Goal: Task Accomplishment & Management: Manage account settings

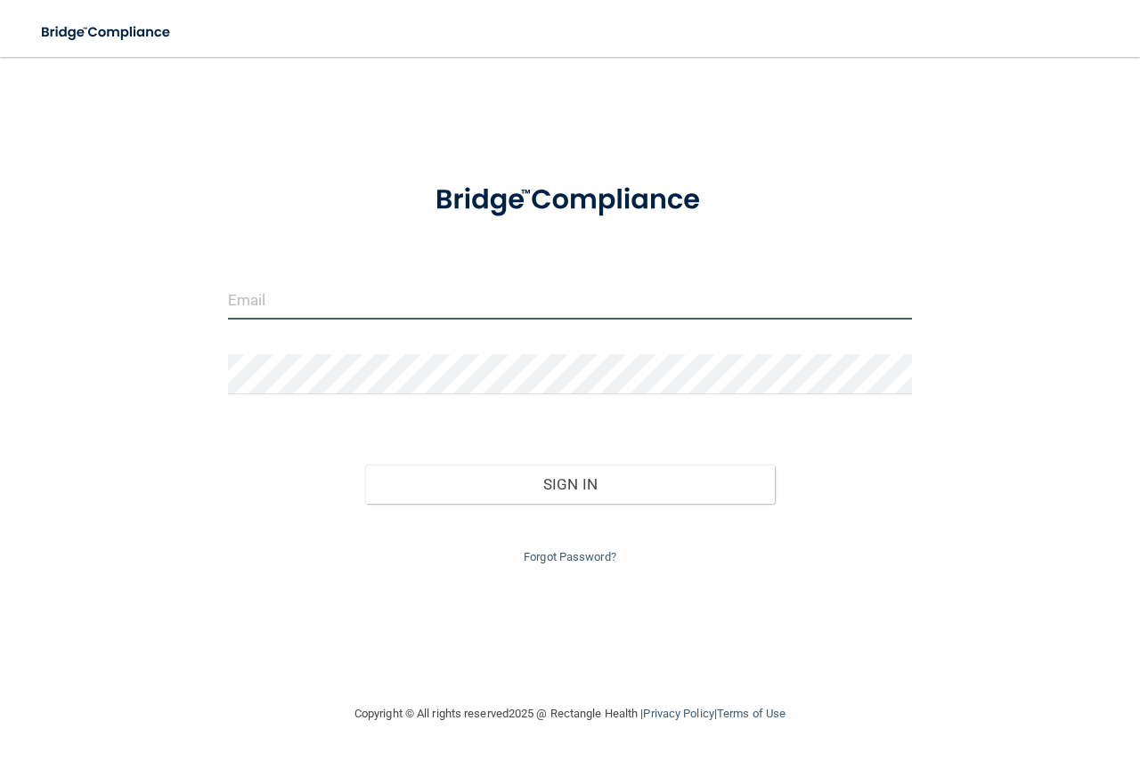
type input "[PERSON_NAME][EMAIL_ADDRESS][DOMAIN_NAME]"
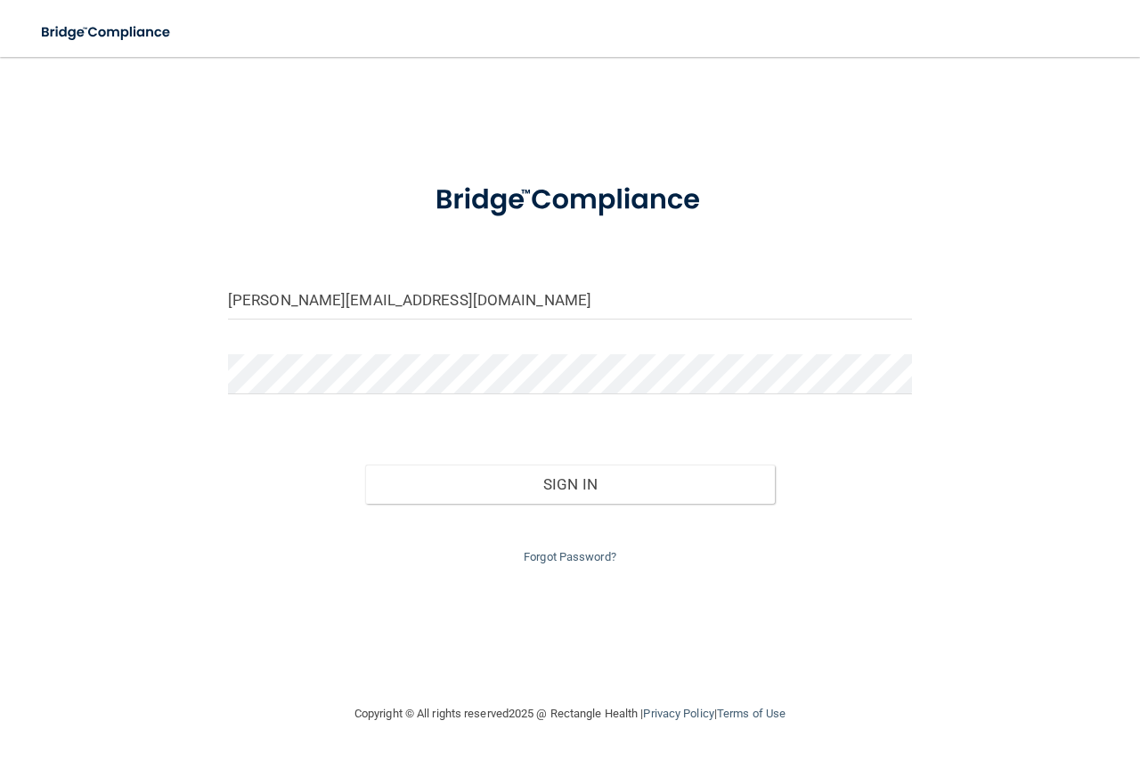
click at [614, 346] on form "[PERSON_NAME][EMAIL_ADDRESS][DOMAIN_NAME] Invalid email/password. You don't hav…" at bounding box center [570, 366] width 684 height 404
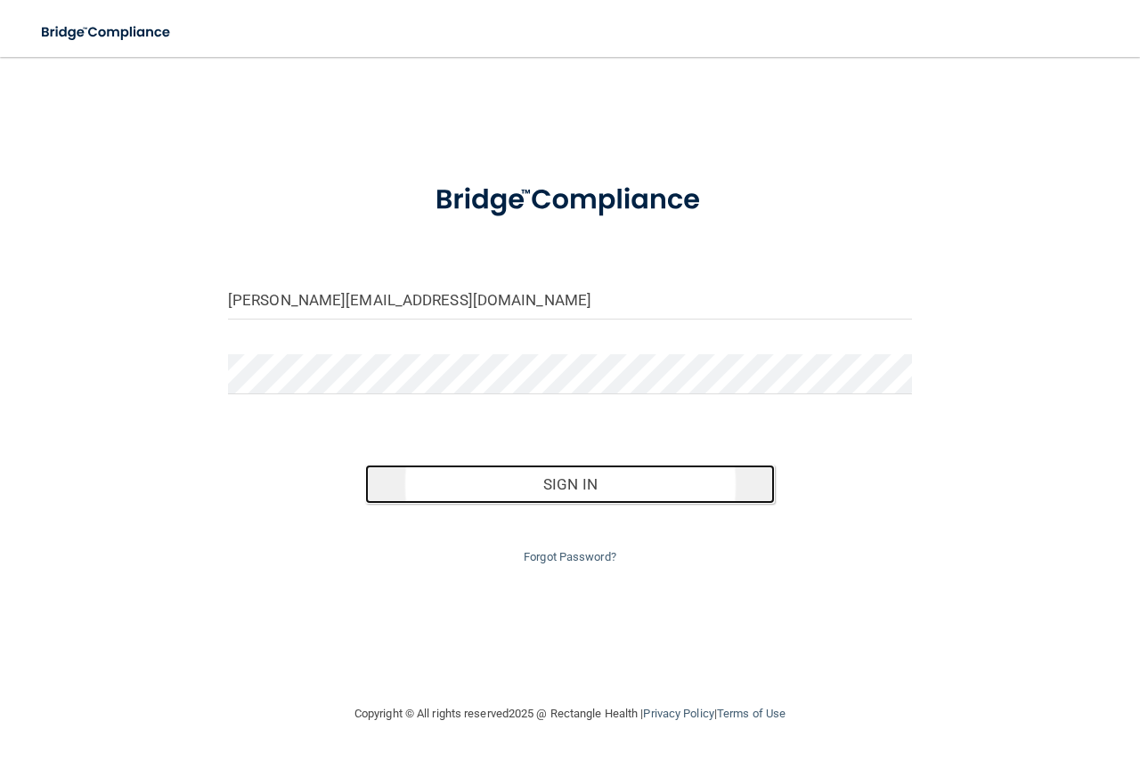
click at [641, 473] on button "Sign In" at bounding box center [570, 484] width 411 height 39
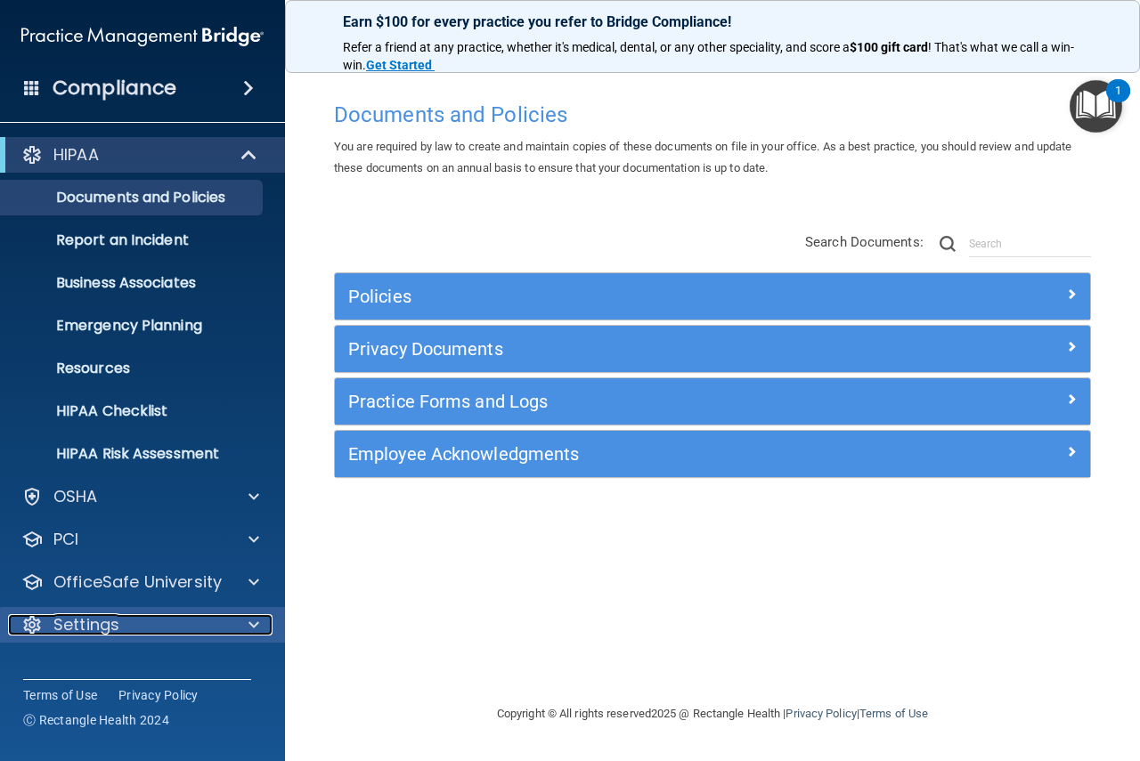
click at [184, 622] on div "Settings" at bounding box center [118, 624] width 221 height 21
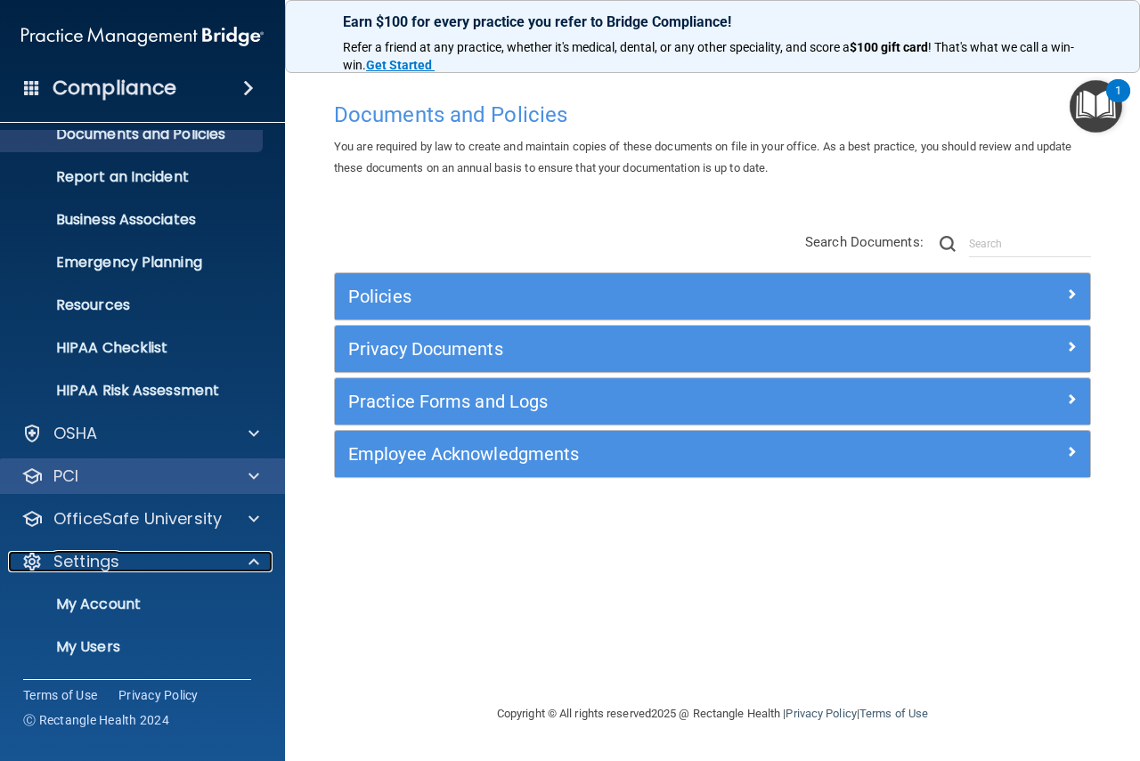
scroll to position [149, 0]
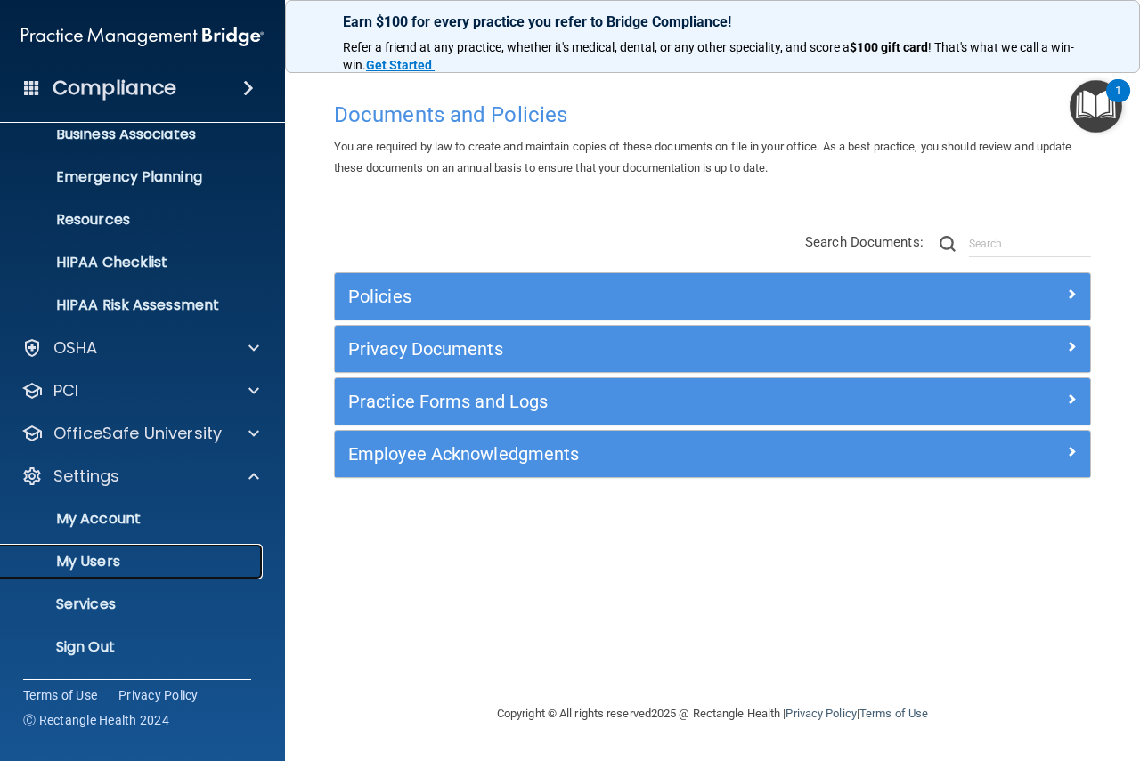
click at [165, 553] on p "My Users" at bounding box center [133, 562] width 243 height 18
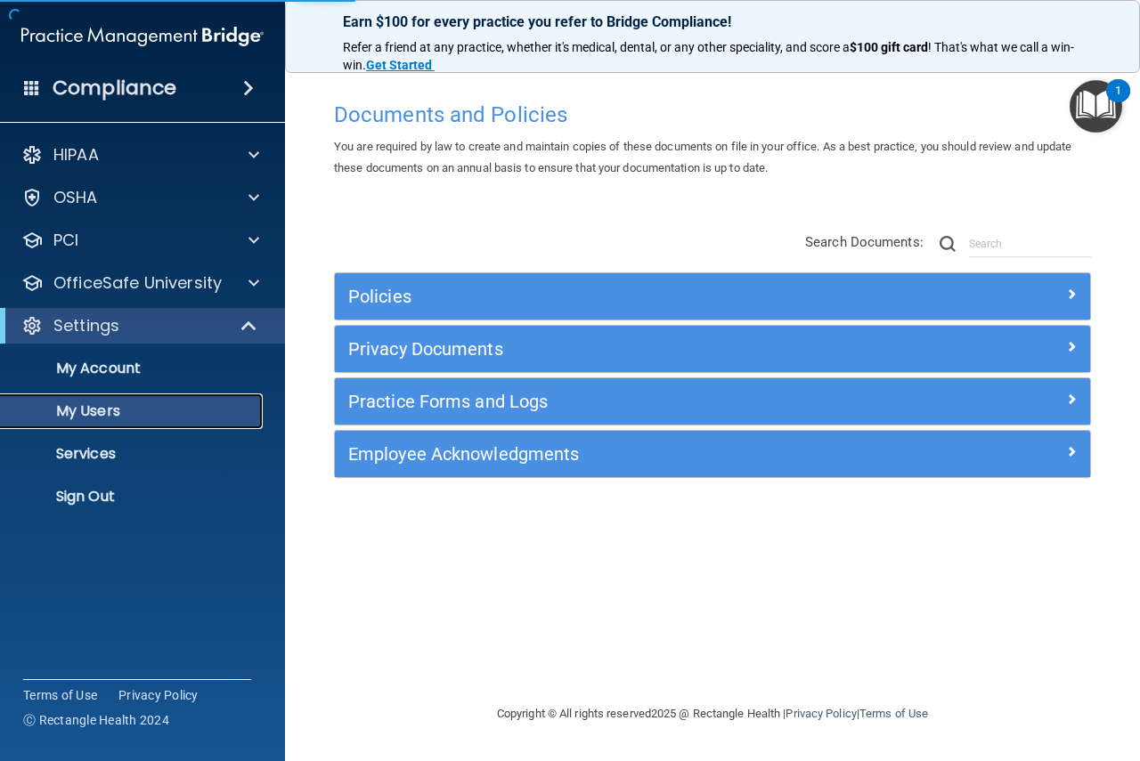
select select "20"
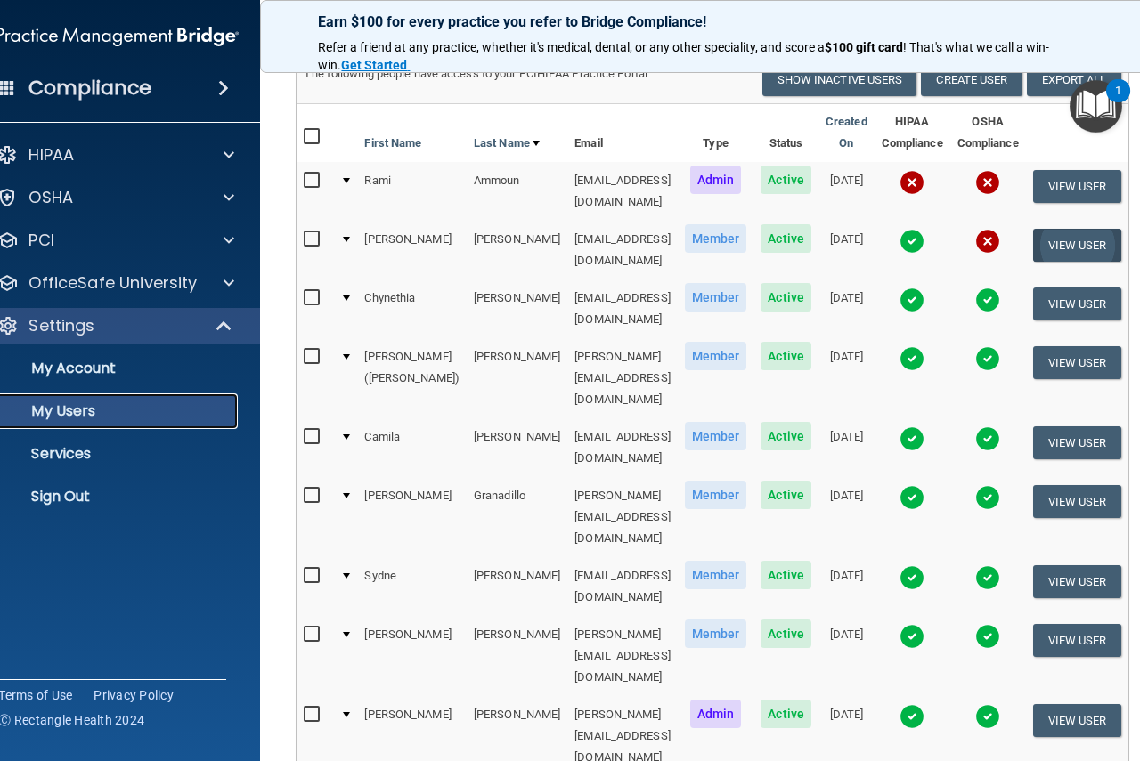
scroll to position [178, 0]
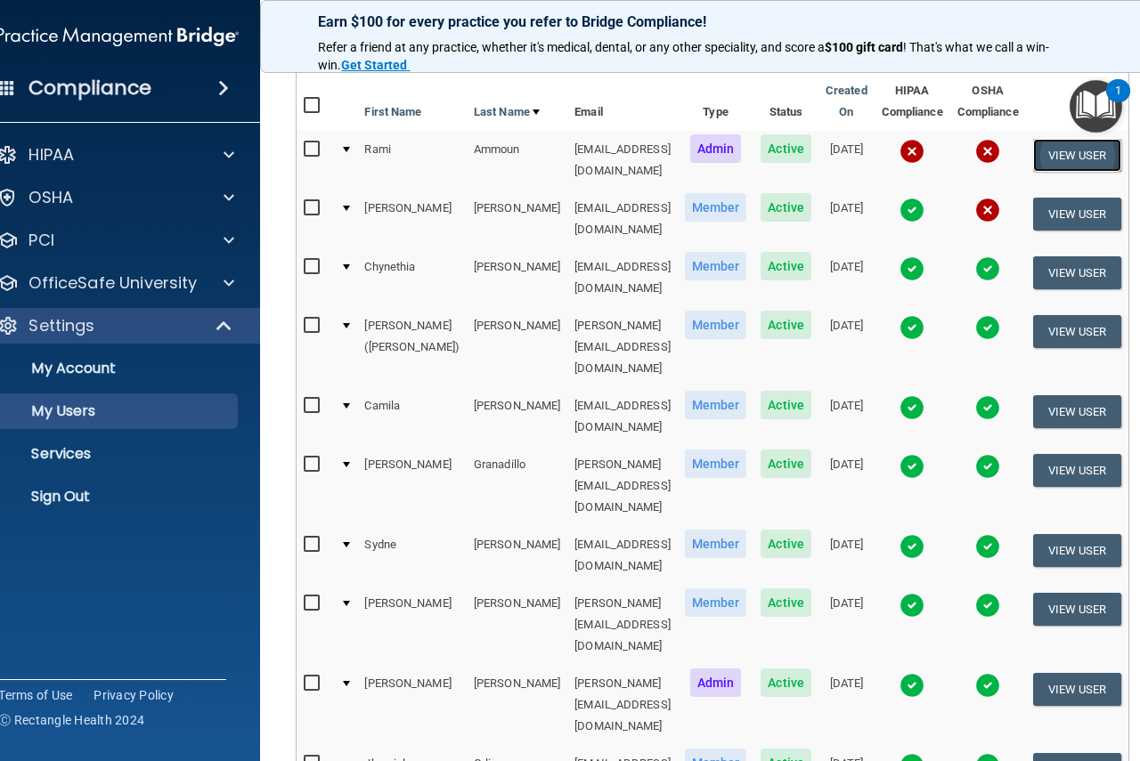
click at [1121, 157] on button "View User" at bounding box center [1077, 155] width 88 height 33
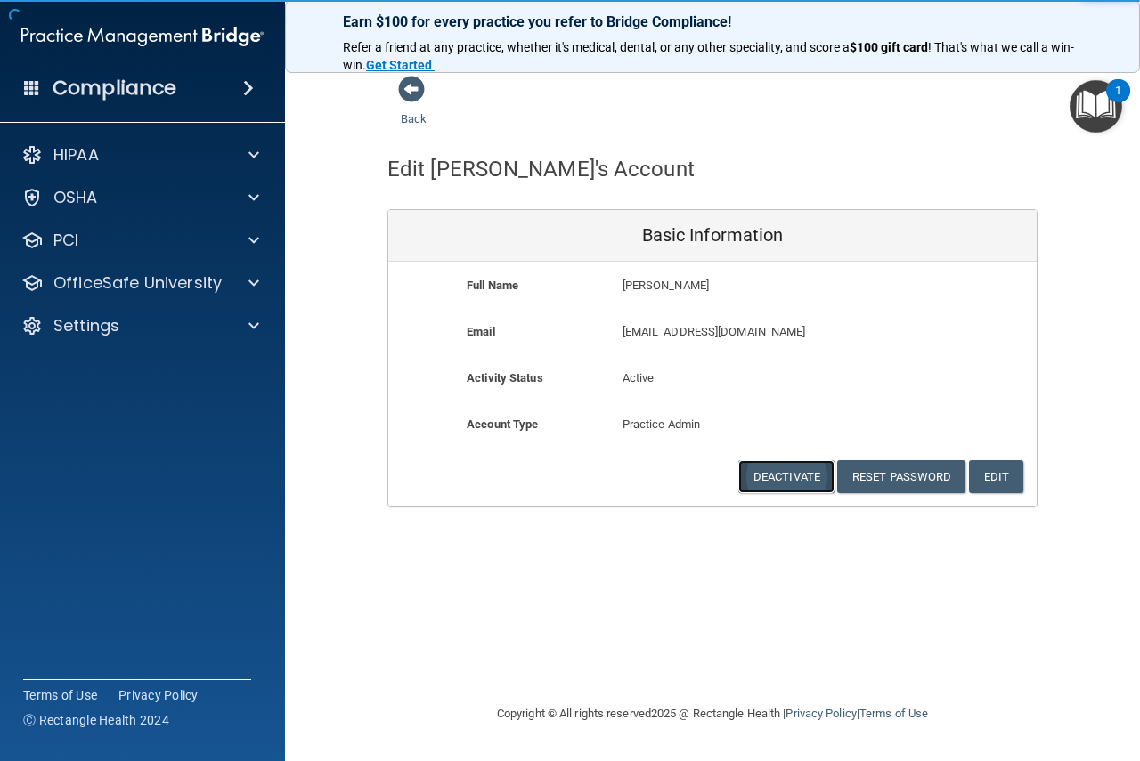
click at [792, 469] on button "Deactivate" at bounding box center [786, 476] width 96 height 33
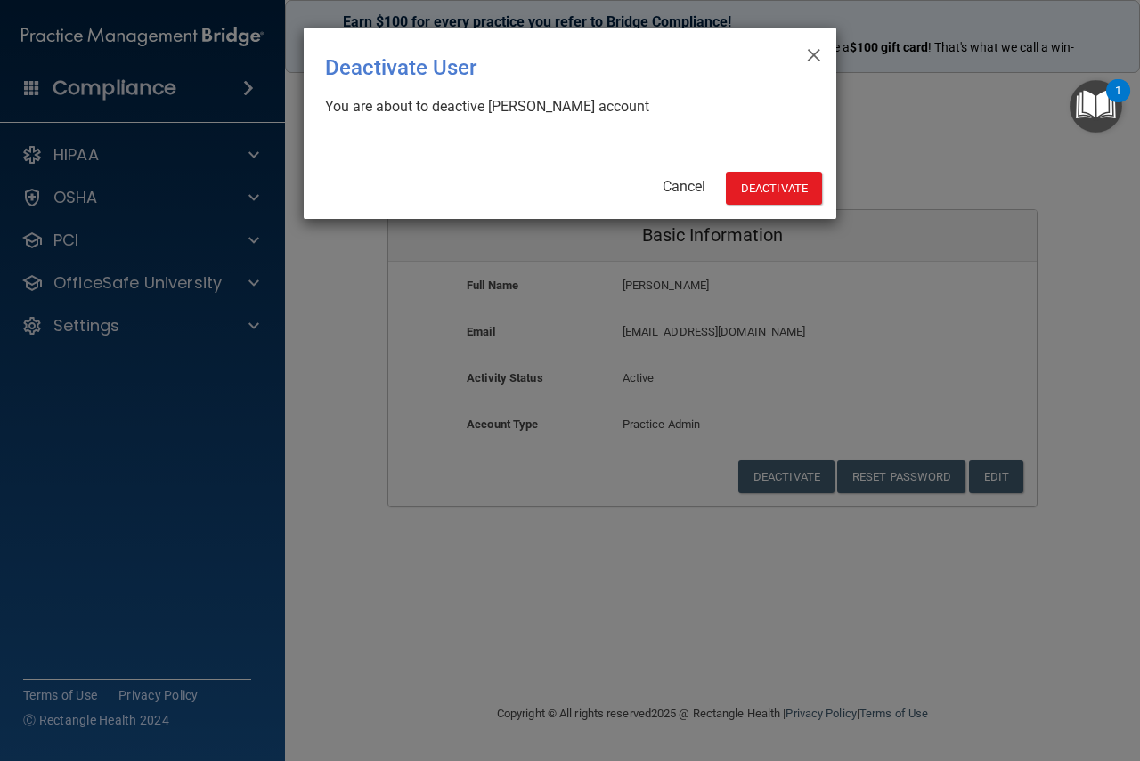
click at [658, 179] on div "Cancel Deactivate Activate" at bounding box center [567, 188] width 510 height 33
click at [1017, 476] on div "× Close Deactivate User You are about to deactive [PERSON_NAME] account Cancel …" at bounding box center [570, 380] width 1140 height 761
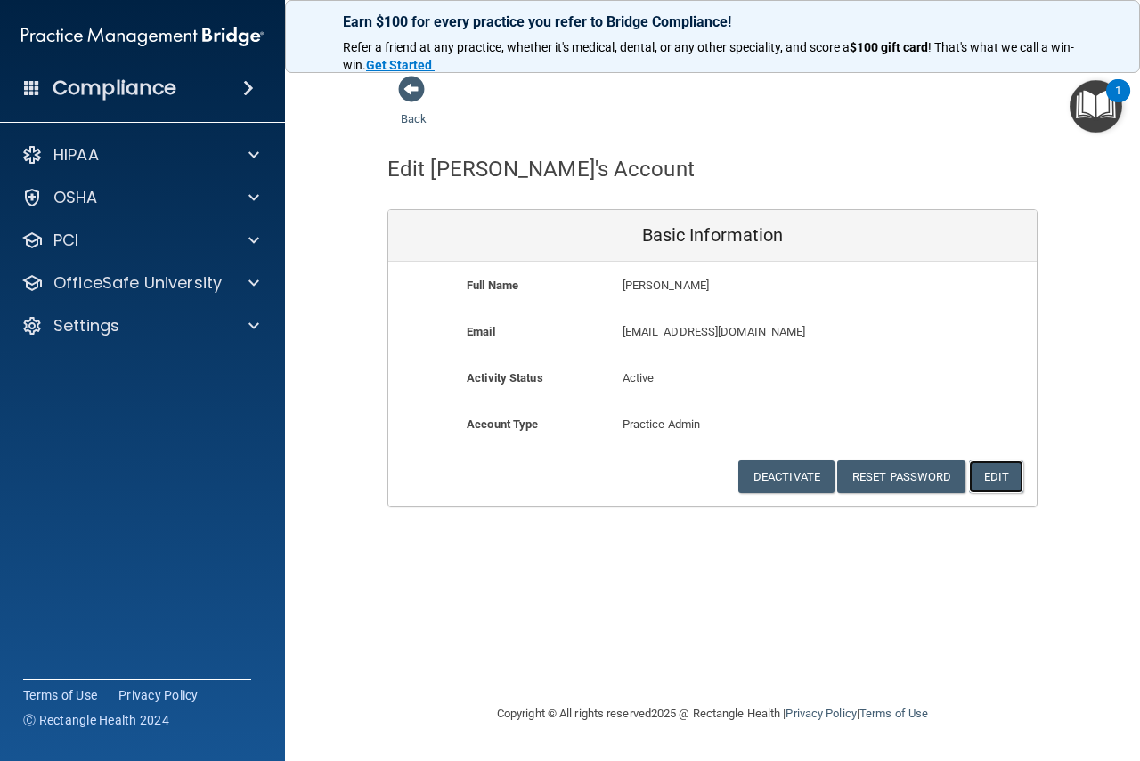
click at [1010, 473] on button "Edit" at bounding box center [996, 476] width 54 height 33
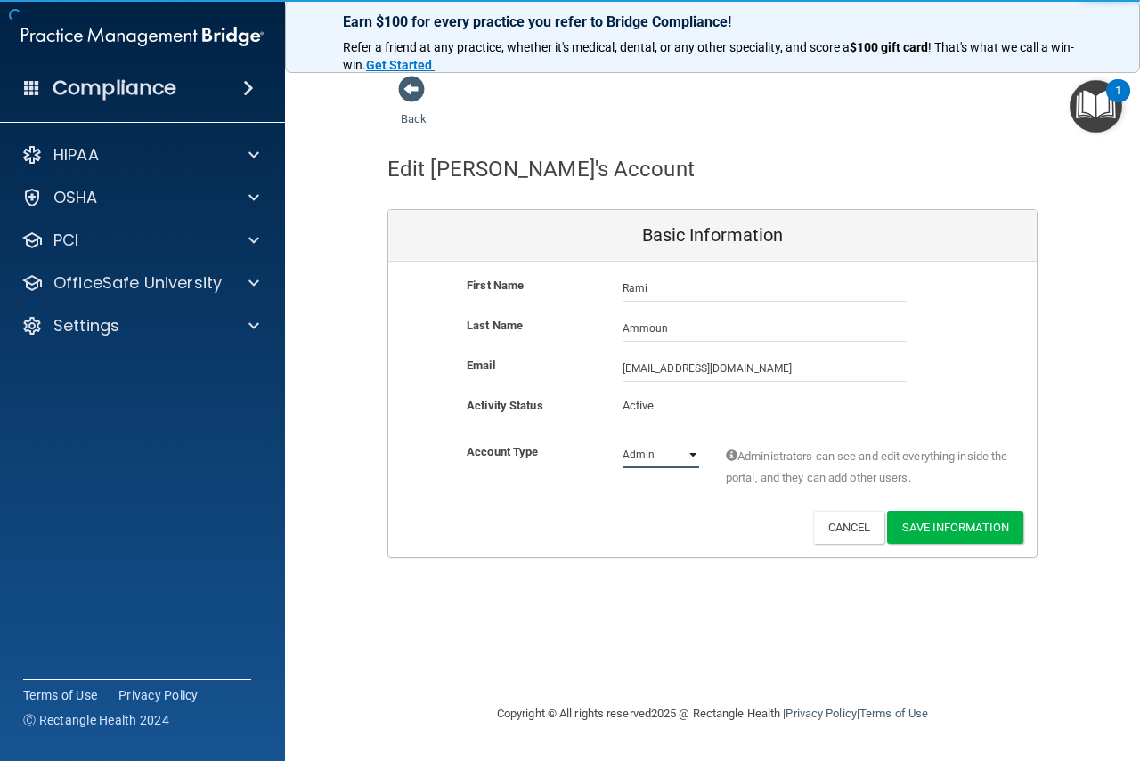
click at [646, 459] on select "Admin Member" at bounding box center [660, 455] width 77 height 27
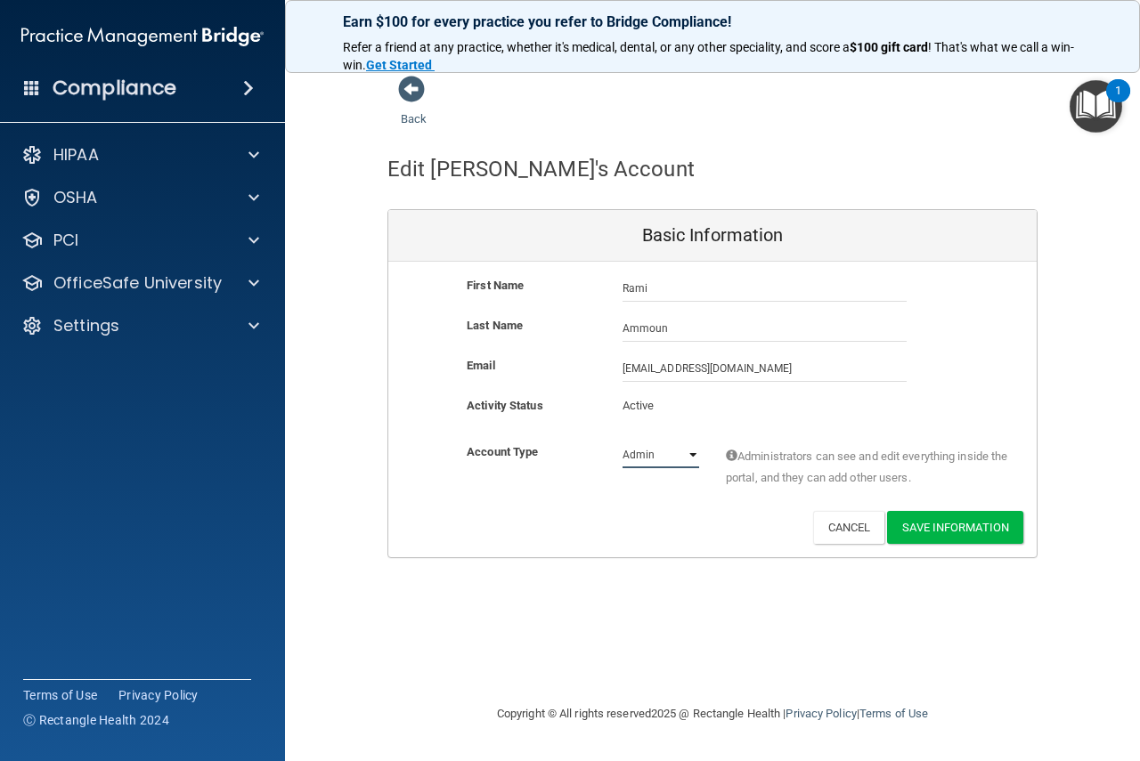
select select "practice_member"
click at [622, 442] on select "Admin Member" at bounding box center [660, 455] width 77 height 27
click at [634, 399] on p "Active" at bounding box center [660, 405] width 77 height 21
click at [665, 404] on p "Active" at bounding box center [660, 405] width 77 height 21
click at [851, 538] on button "Cancel" at bounding box center [849, 527] width 72 height 33
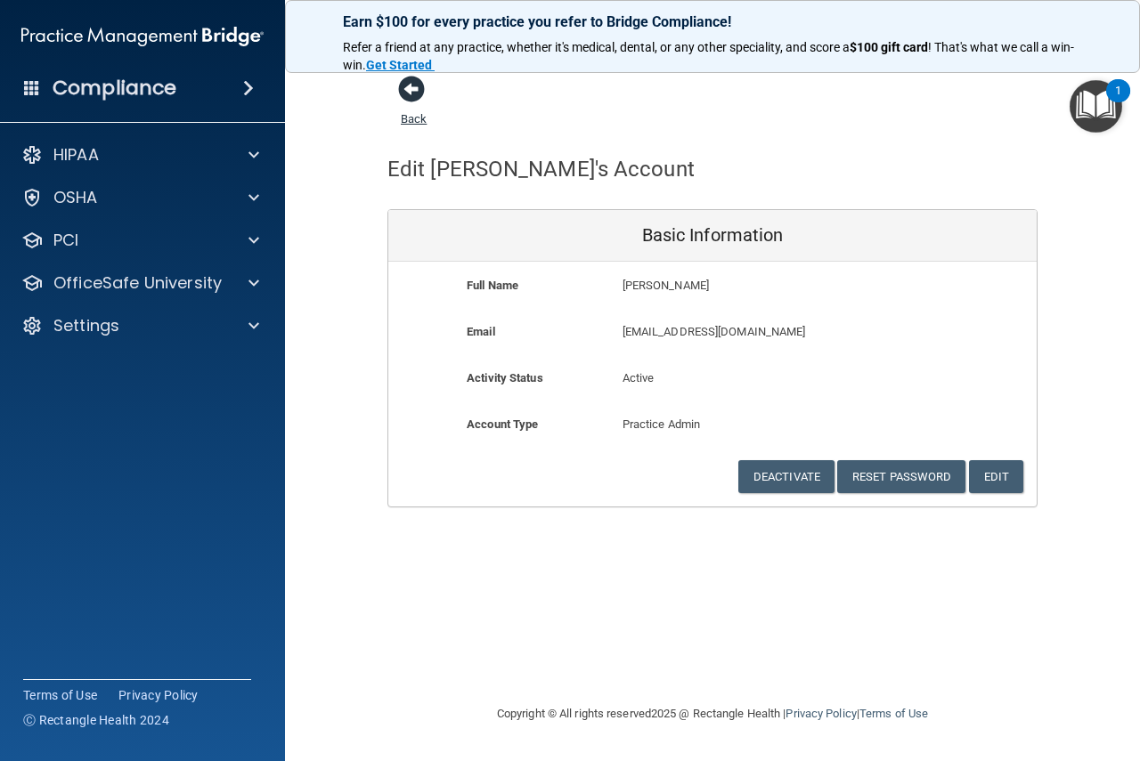
click at [420, 88] on span at bounding box center [411, 89] width 27 height 27
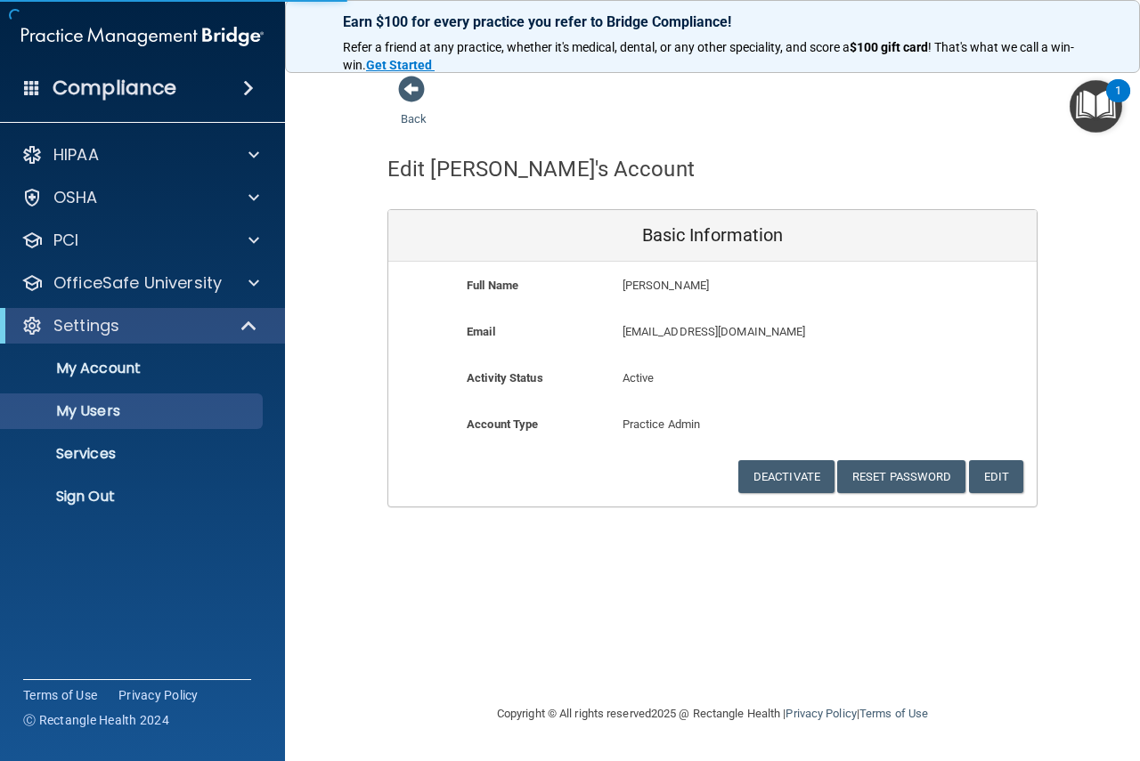
select select "20"
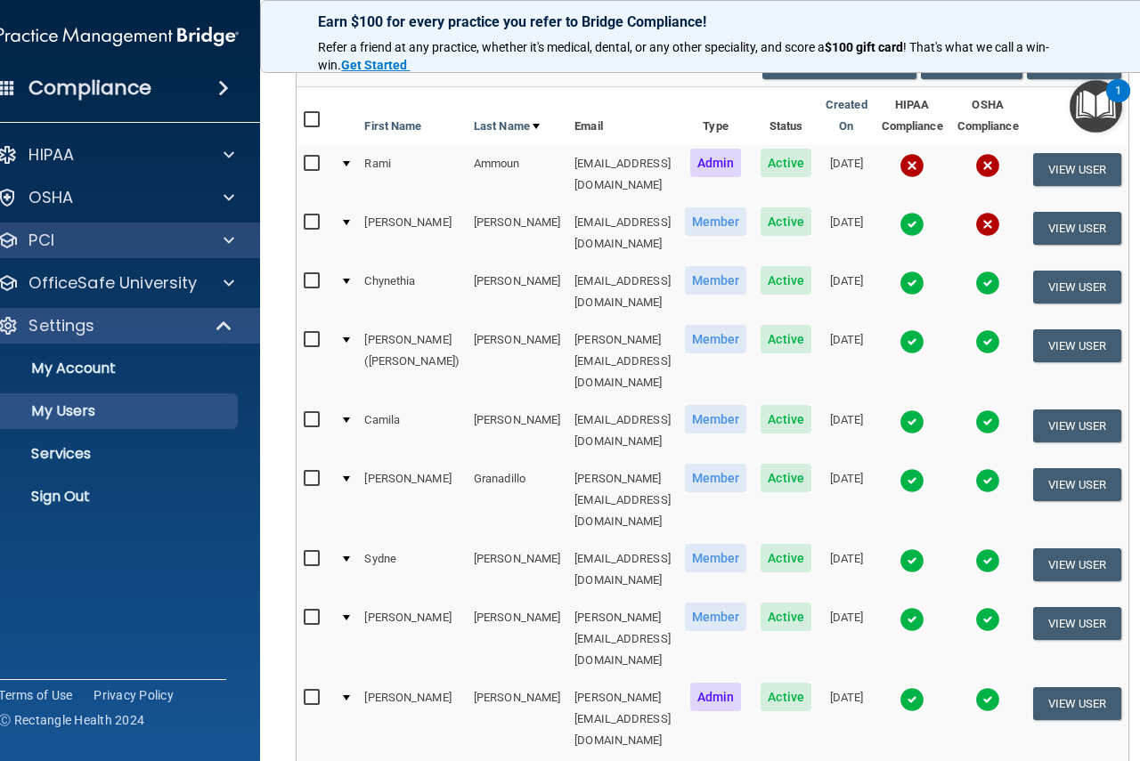
scroll to position [158, 0]
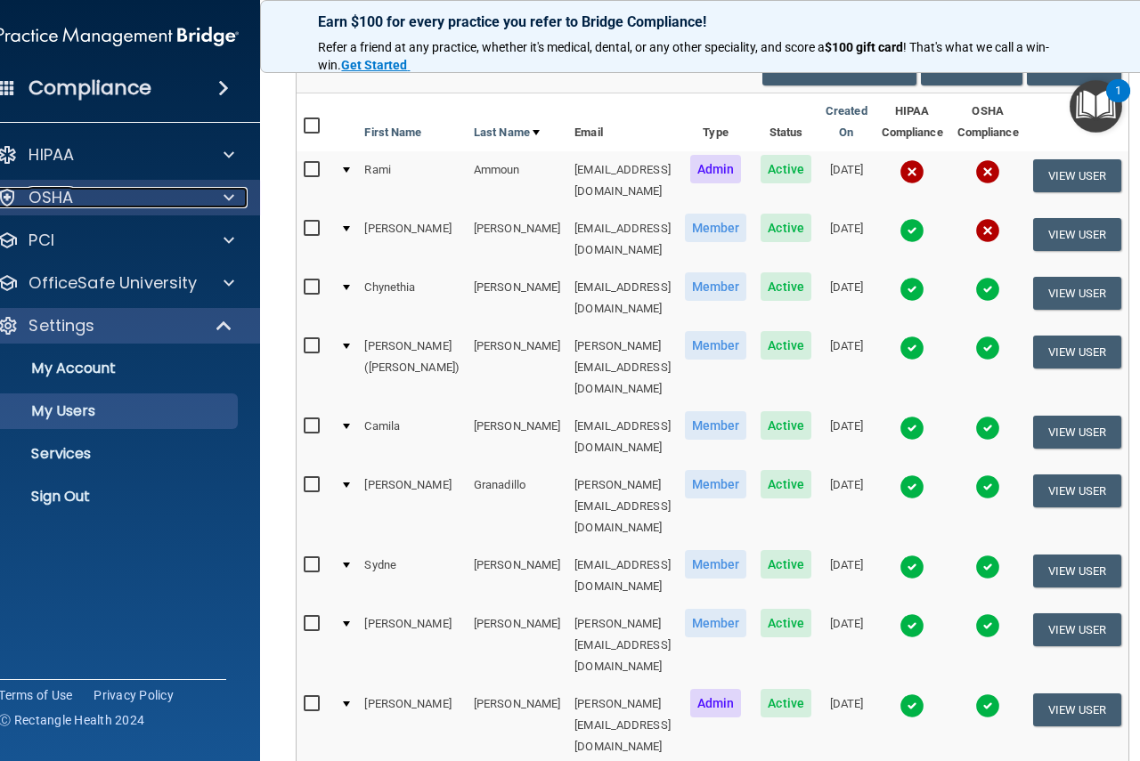
click at [76, 202] on div "OSHA" at bounding box center [93, 197] width 221 height 21
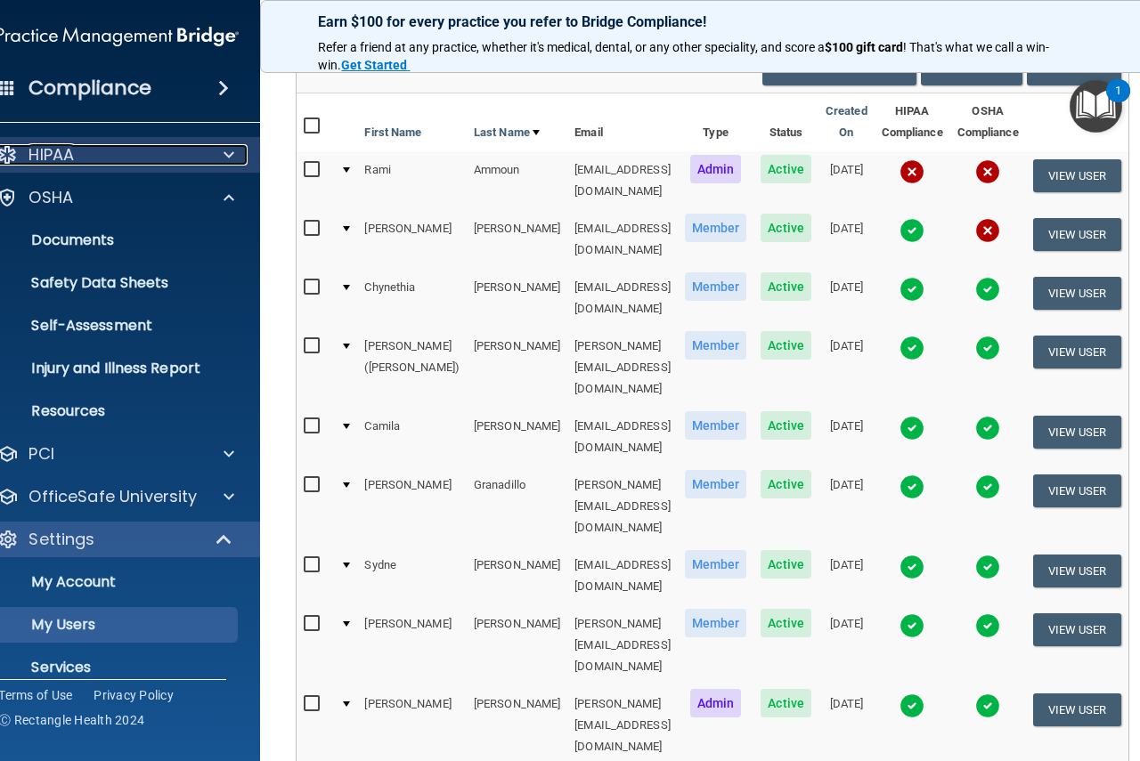
click at [99, 158] on div "HIPAA" at bounding box center [93, 154] width 221 height 21
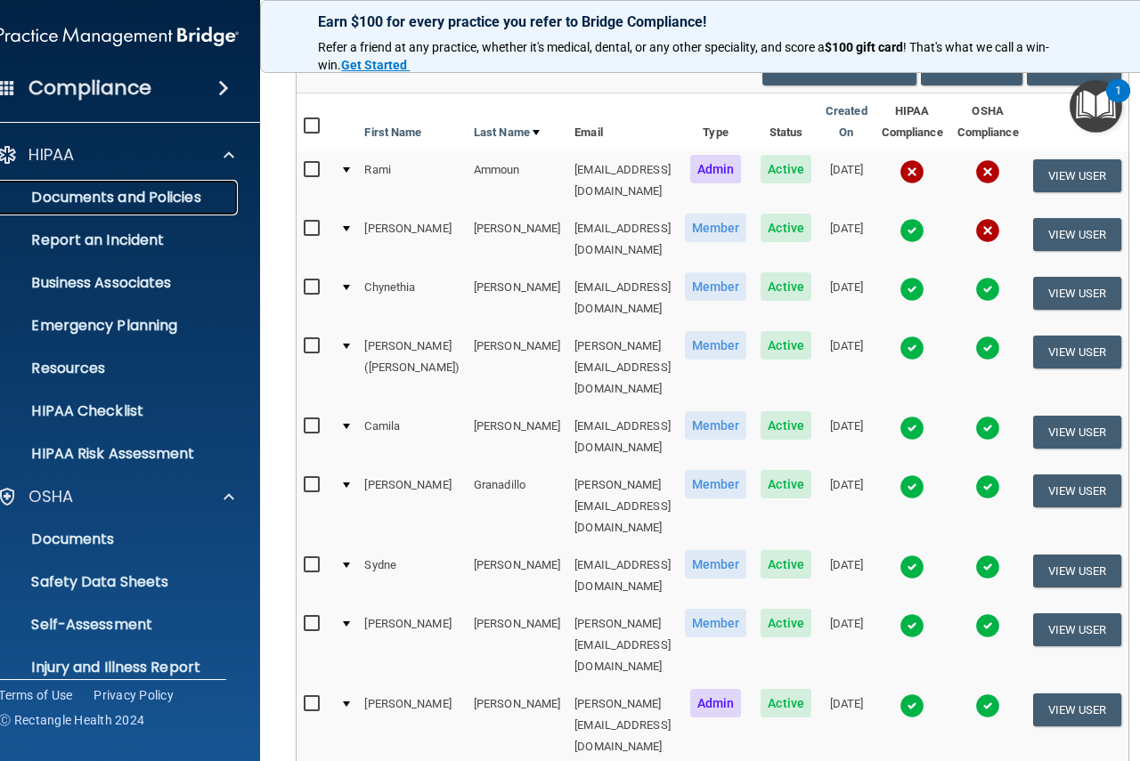
click at [112, 196] on p "Documents and Policies" at bounding box center [108, 198] width 243 height 18
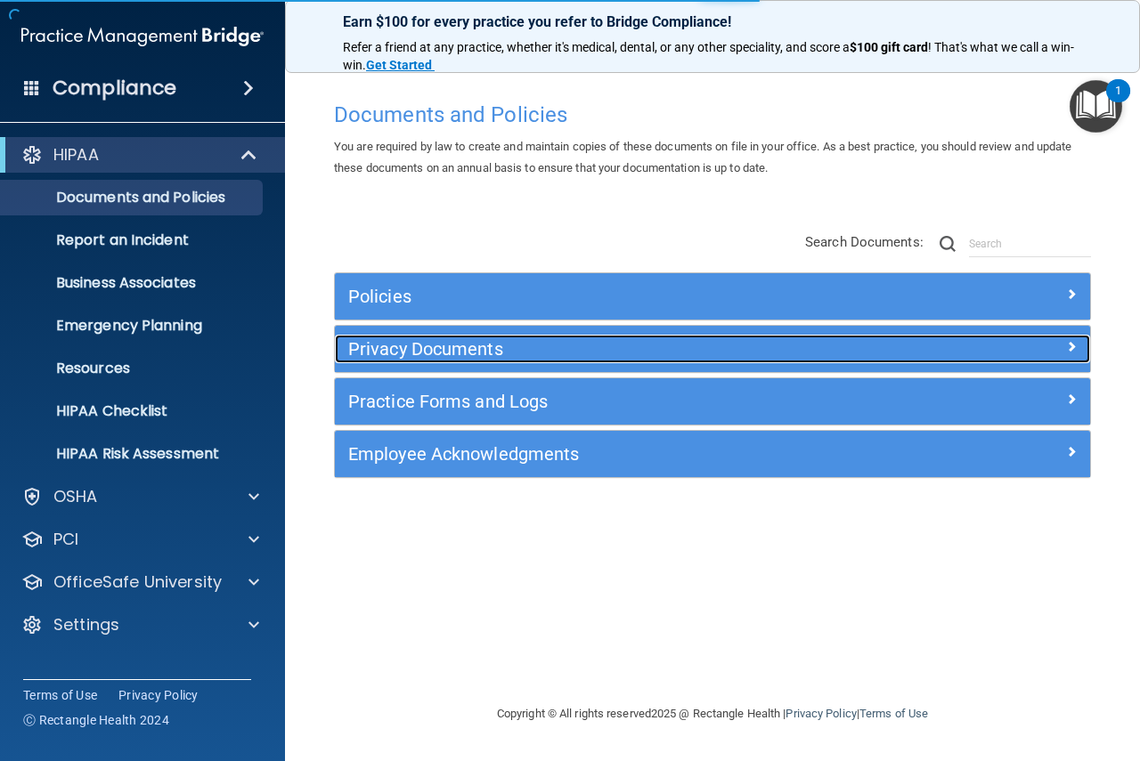
click at [419, 343] on h5 "Privacy Documents" at bounding box center [618, 349] width 540 height 20
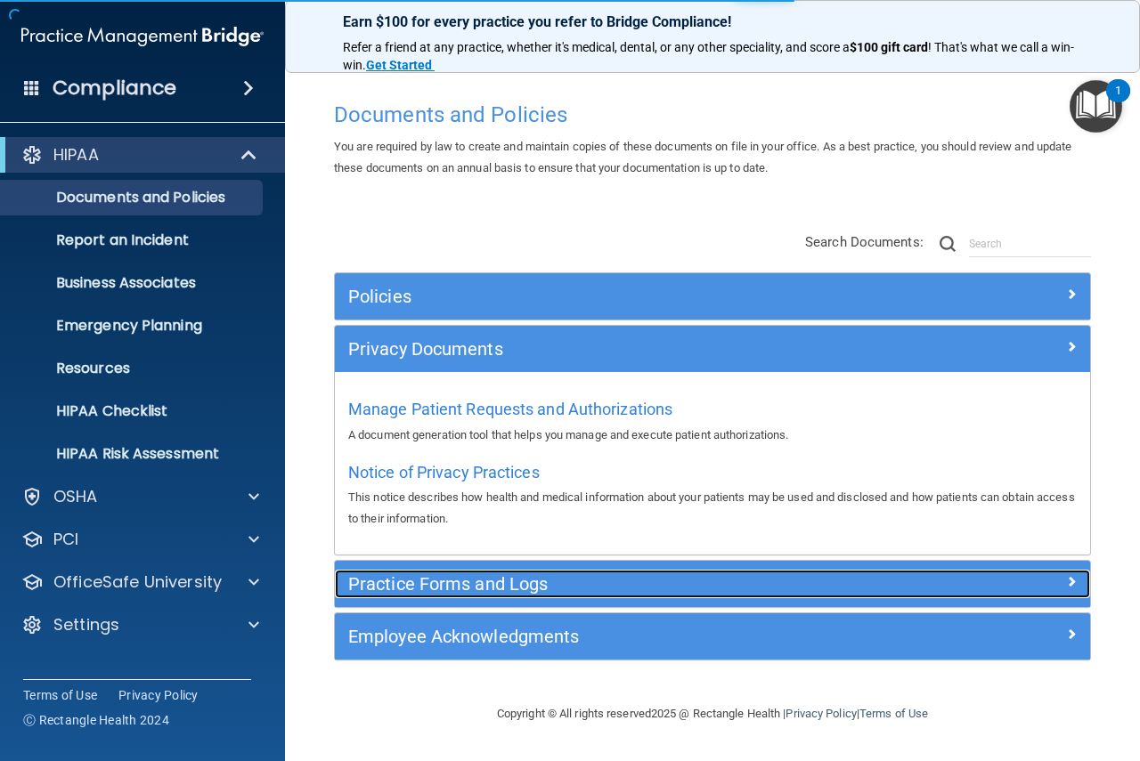
click at [485, 586] on h5 "Practice Forms and Logs" at bounding box center [618, 584] width 540 height 20
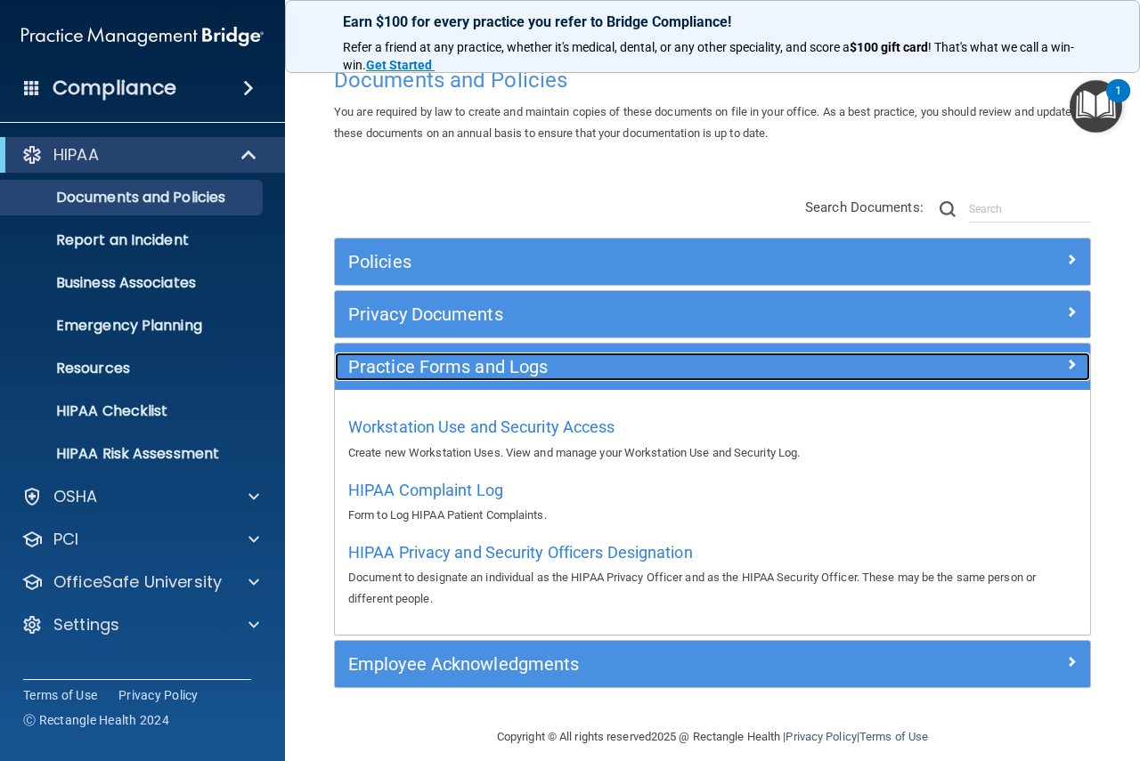
scroll to position [53, 0]
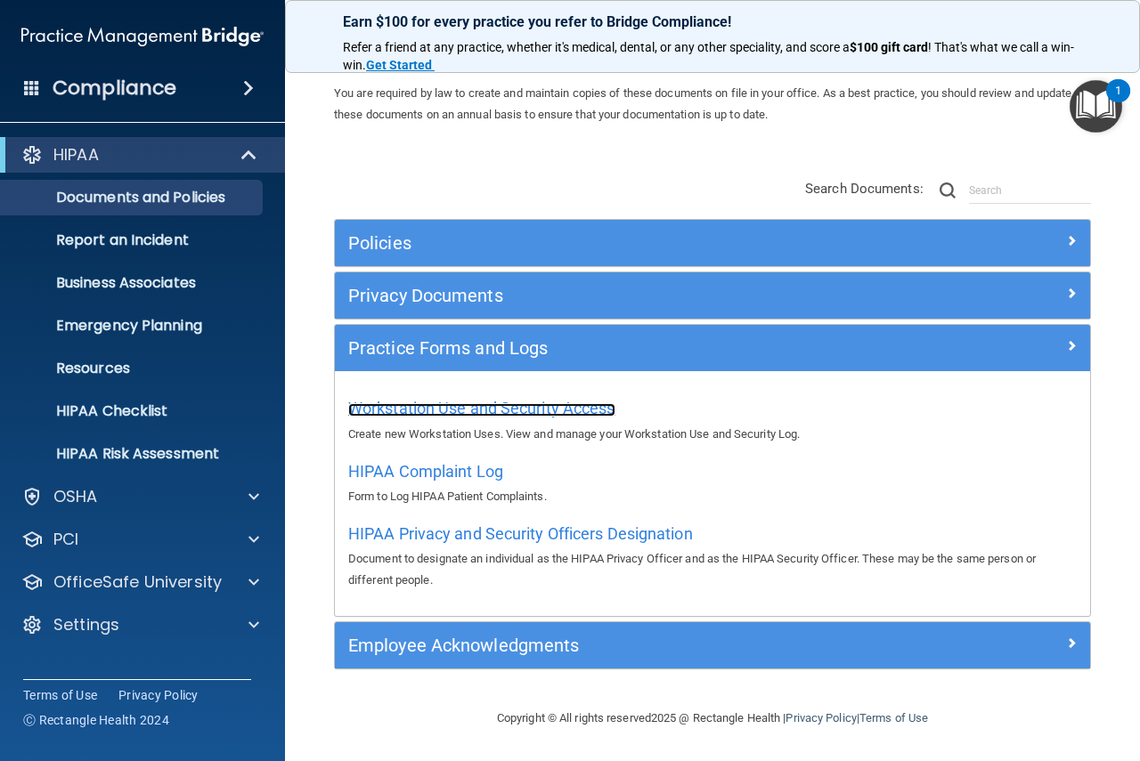
click at [479, 408] on span "Workstation Use and Security Access" at bounding box center [481, 408] width 267 height 19
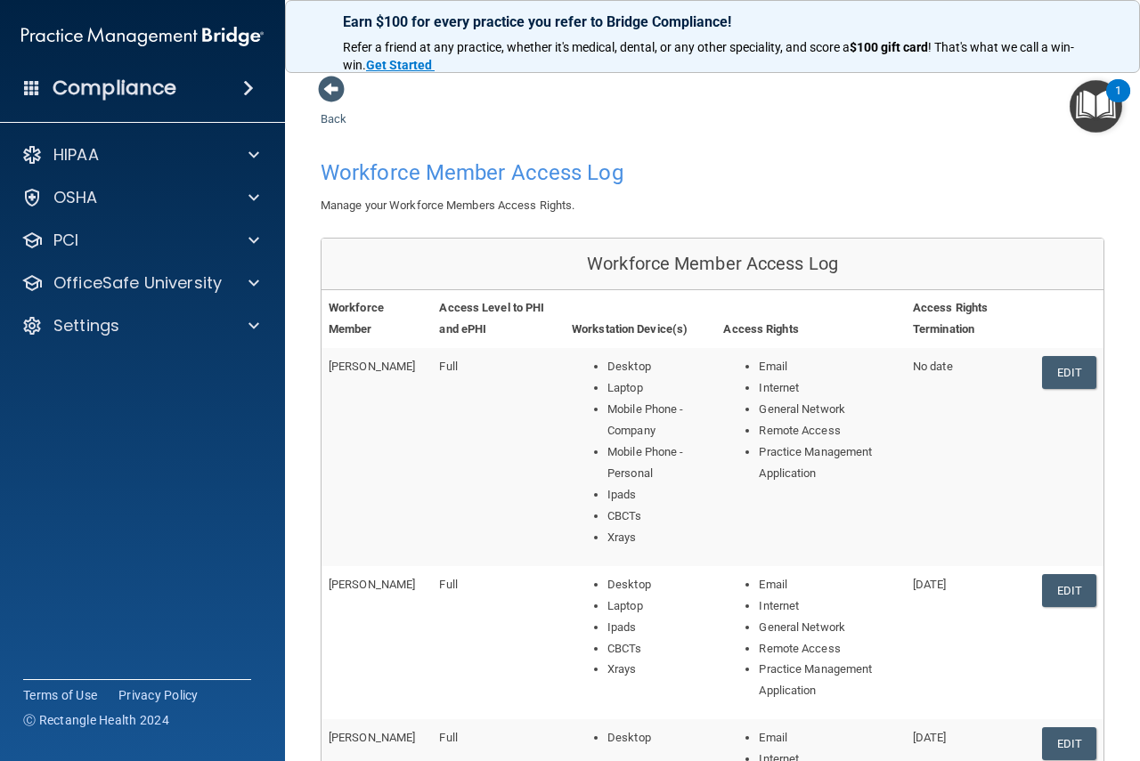
scroll to position [534, 0]
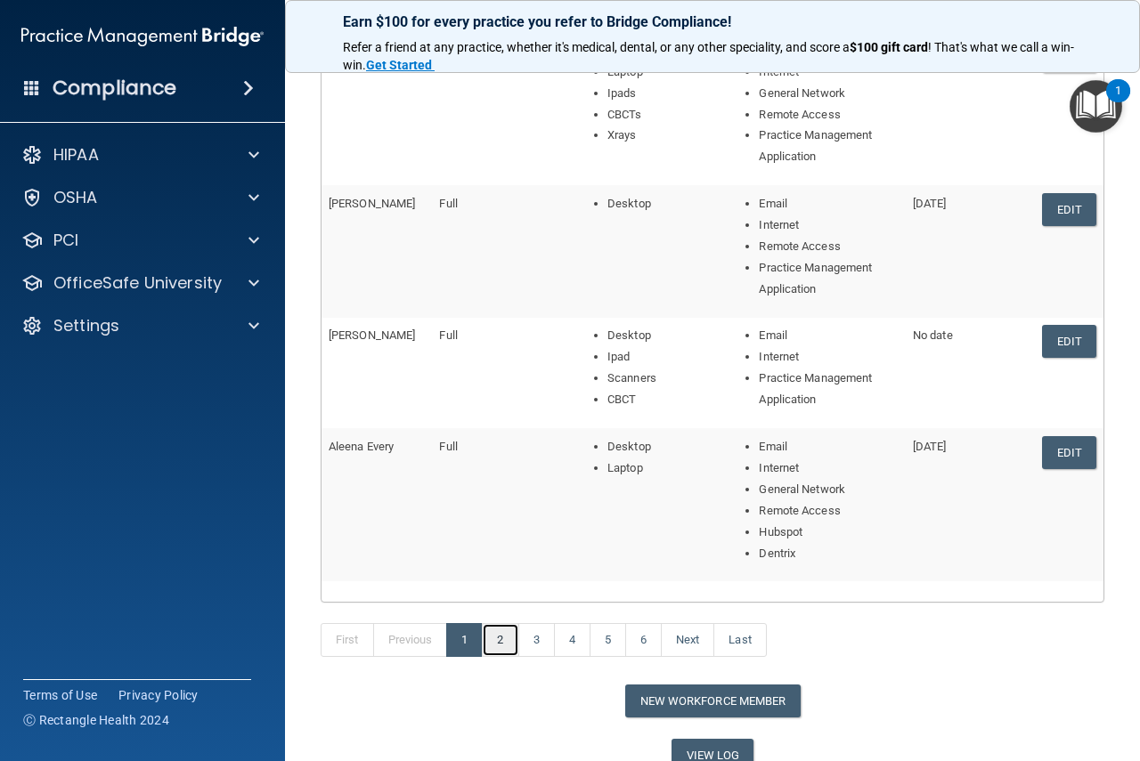
click at [507, 641] on link "2" at bounding box center [500, 640] width 37 height 34
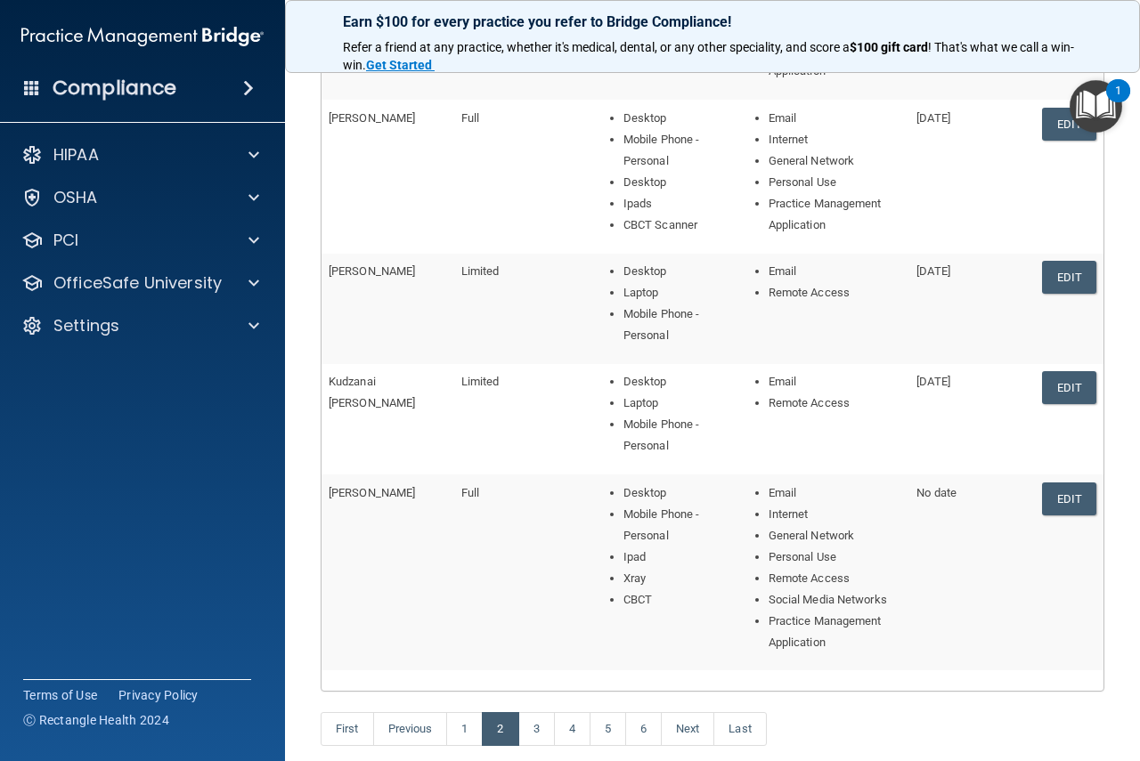
scroll to position [531, 0]
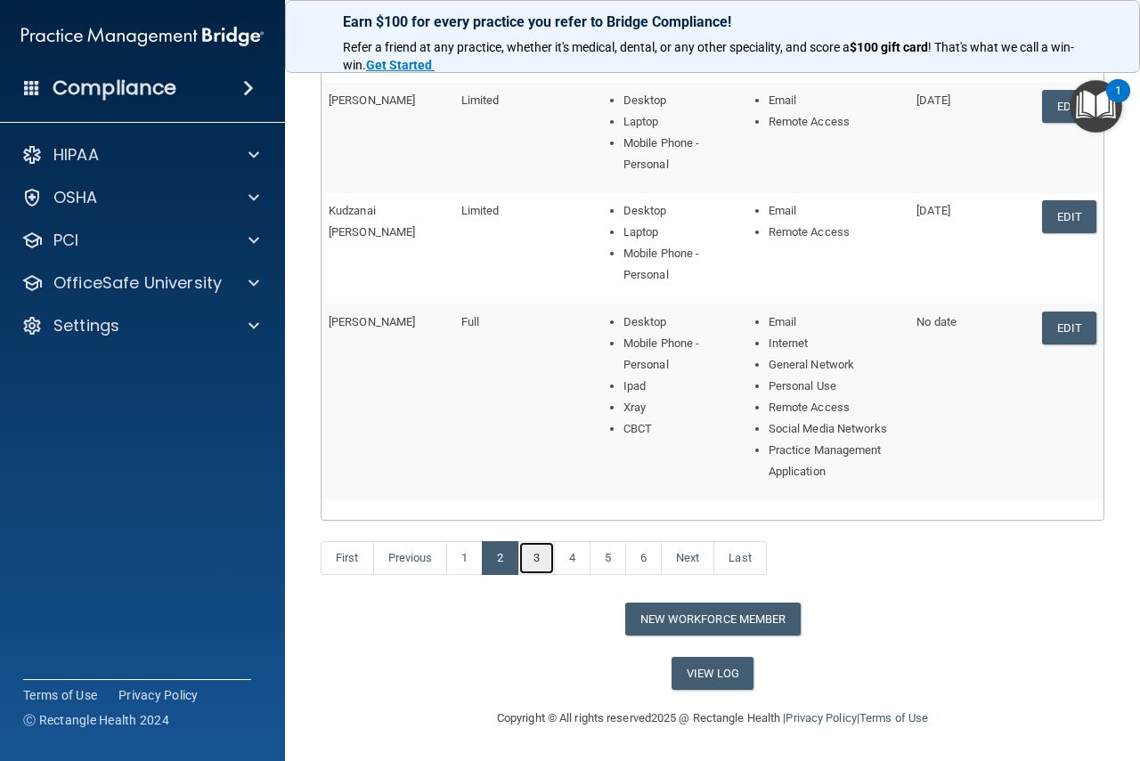
click at [533, 558] on link "3" at bounding box center [536, 558] width 37 height 34
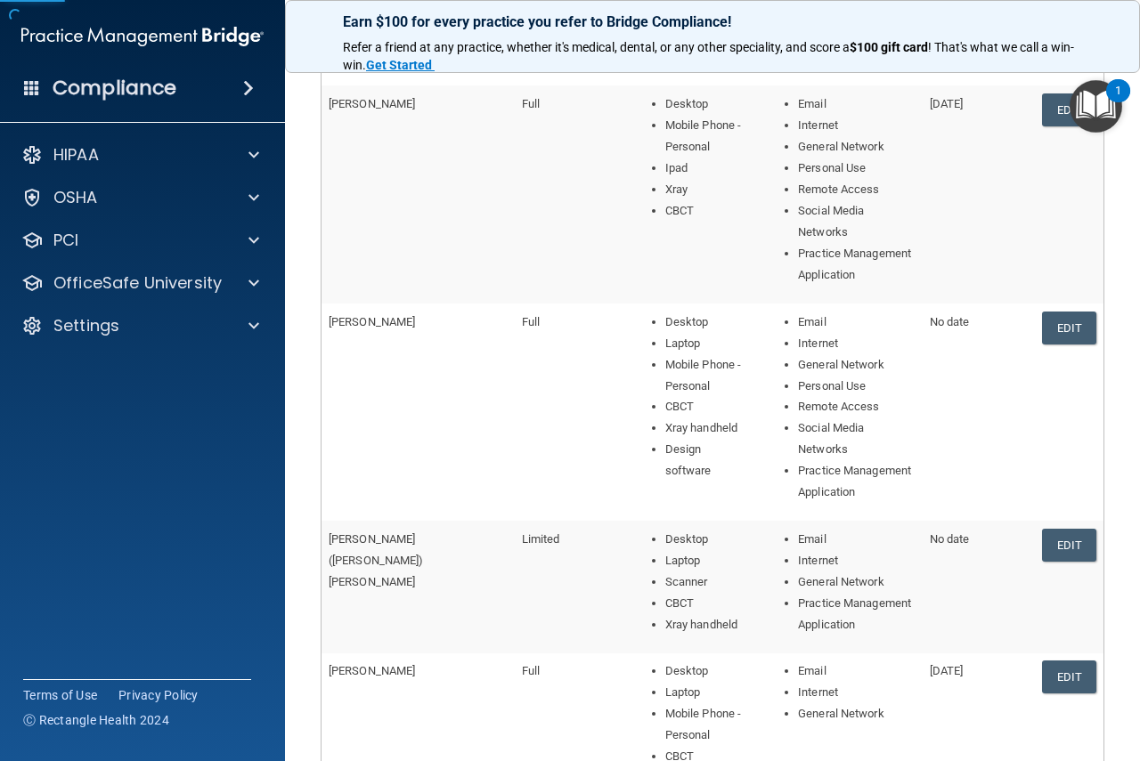
scroll to position [267, 0]
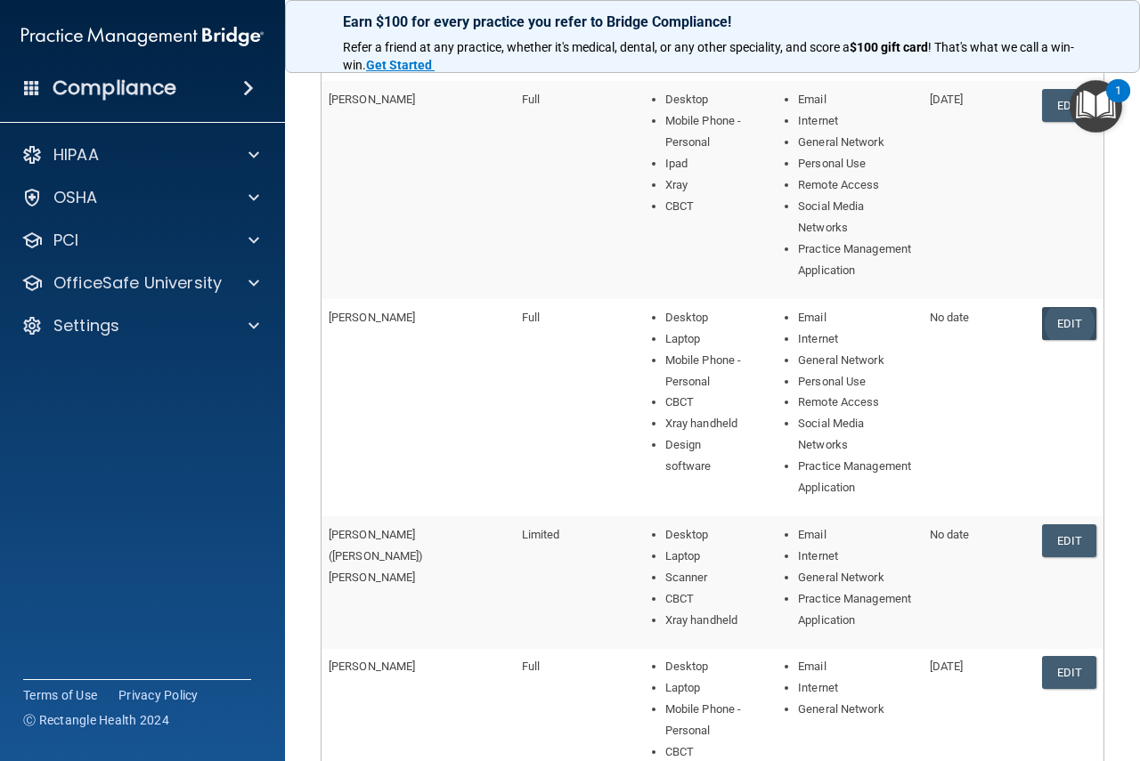
click at [1043, 308] on link "Edit" at bounding box center [1069, 323] width 54 height 33
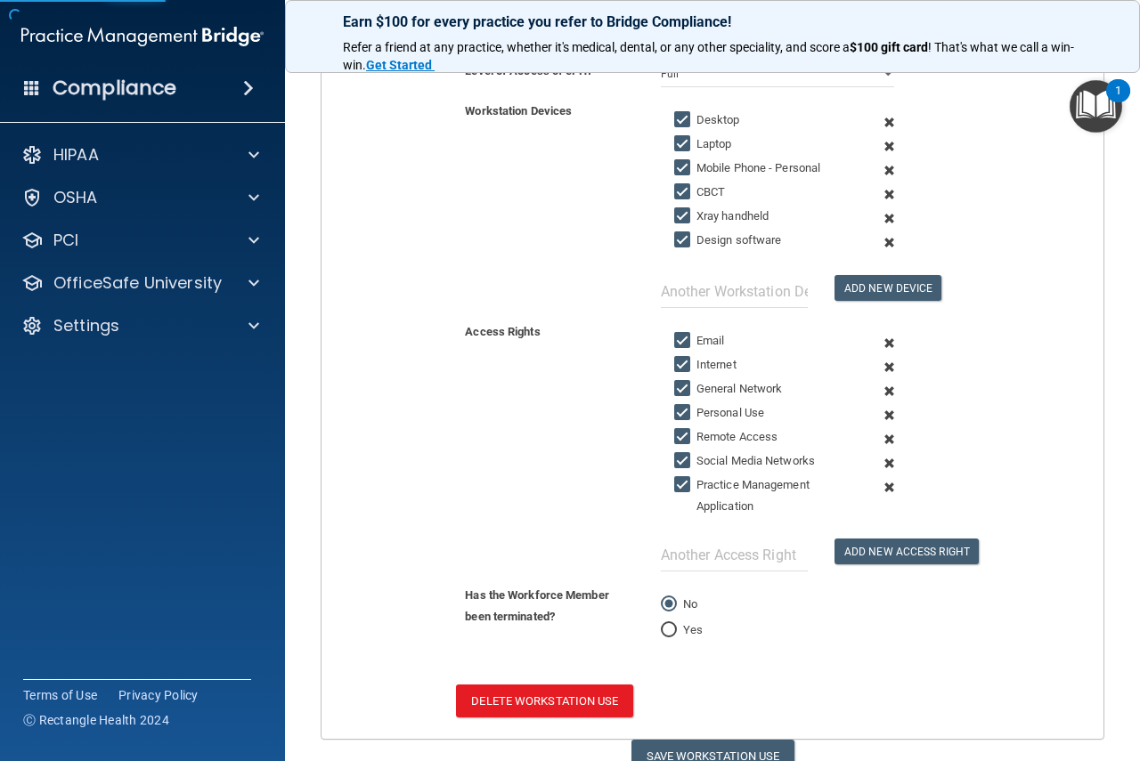
scroll to position [435, 0]
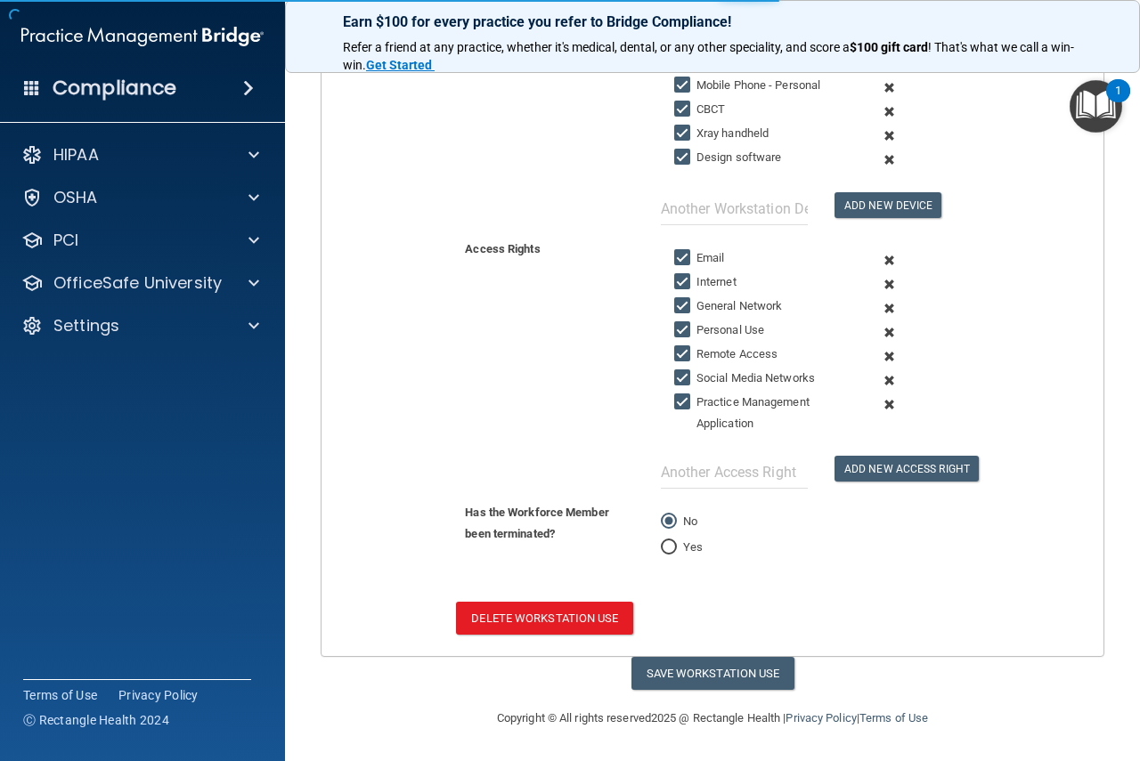
click at [668, 546] on input "Yes" at bounding box center [669, 547] width 16 height 13
radio input "true"
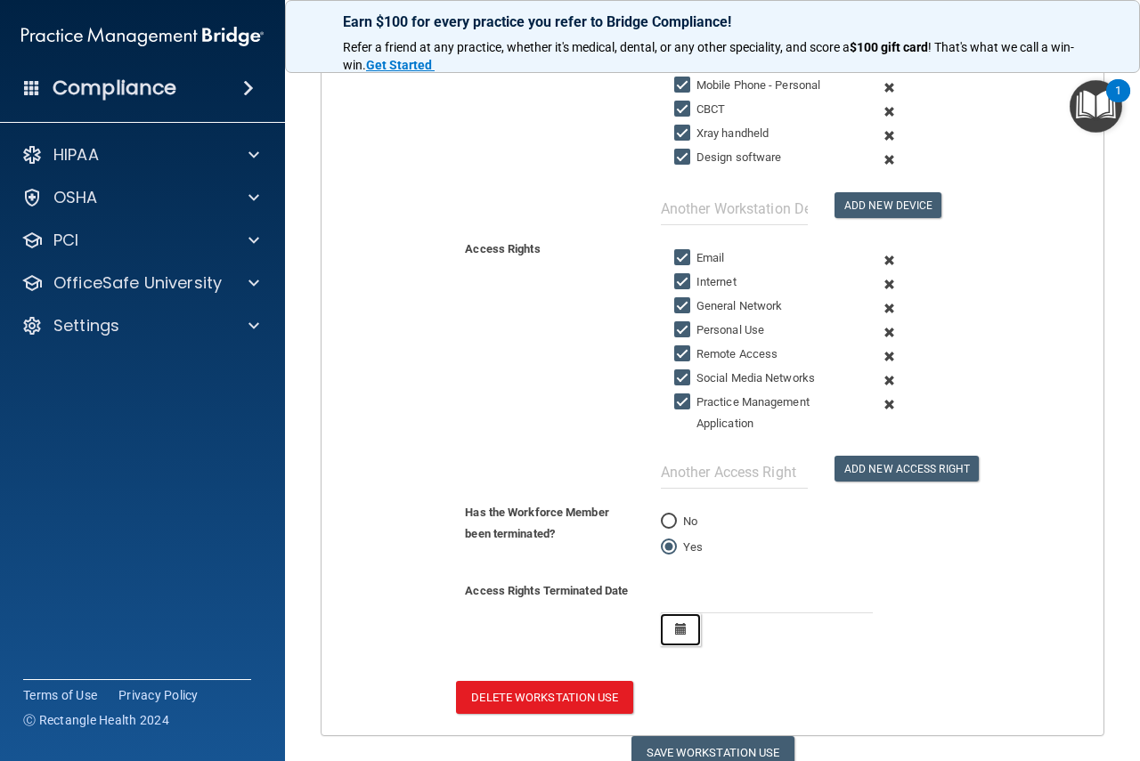
click at [681, 623] on button "button" at bounding box center [680, 630] width 41 height 33
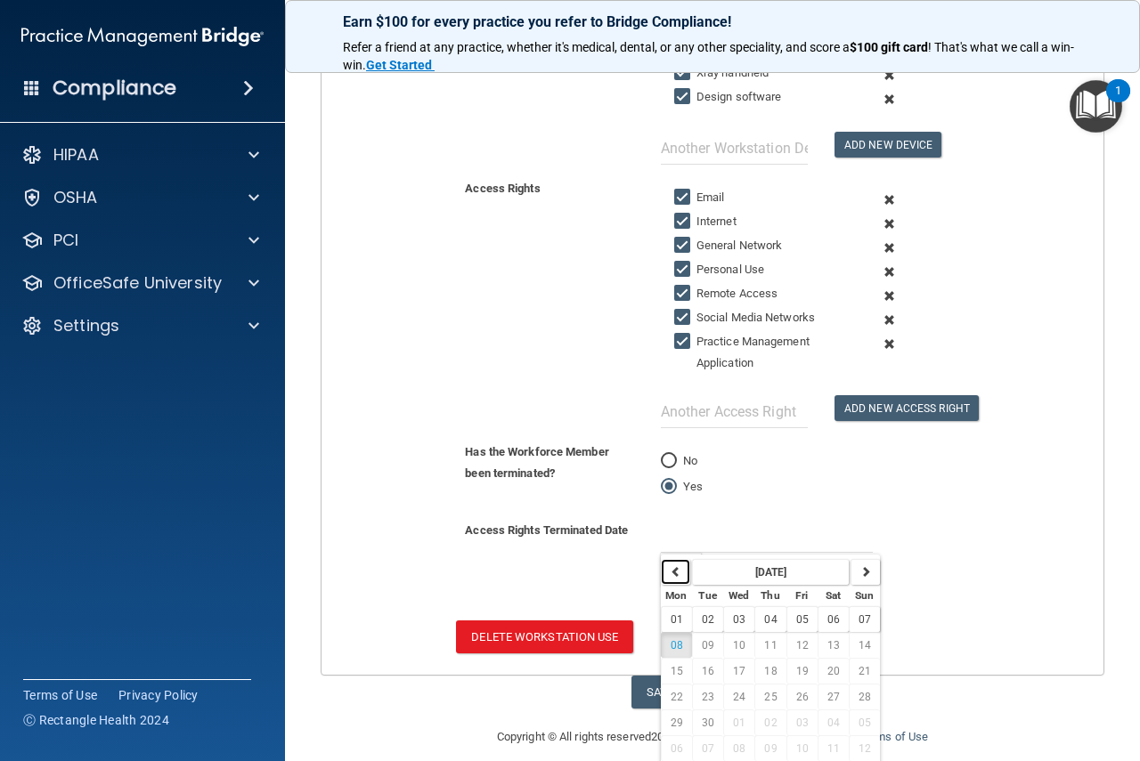
click at [671, 577] on icon "button" at bounding box center [676, 571] width 11 height 11
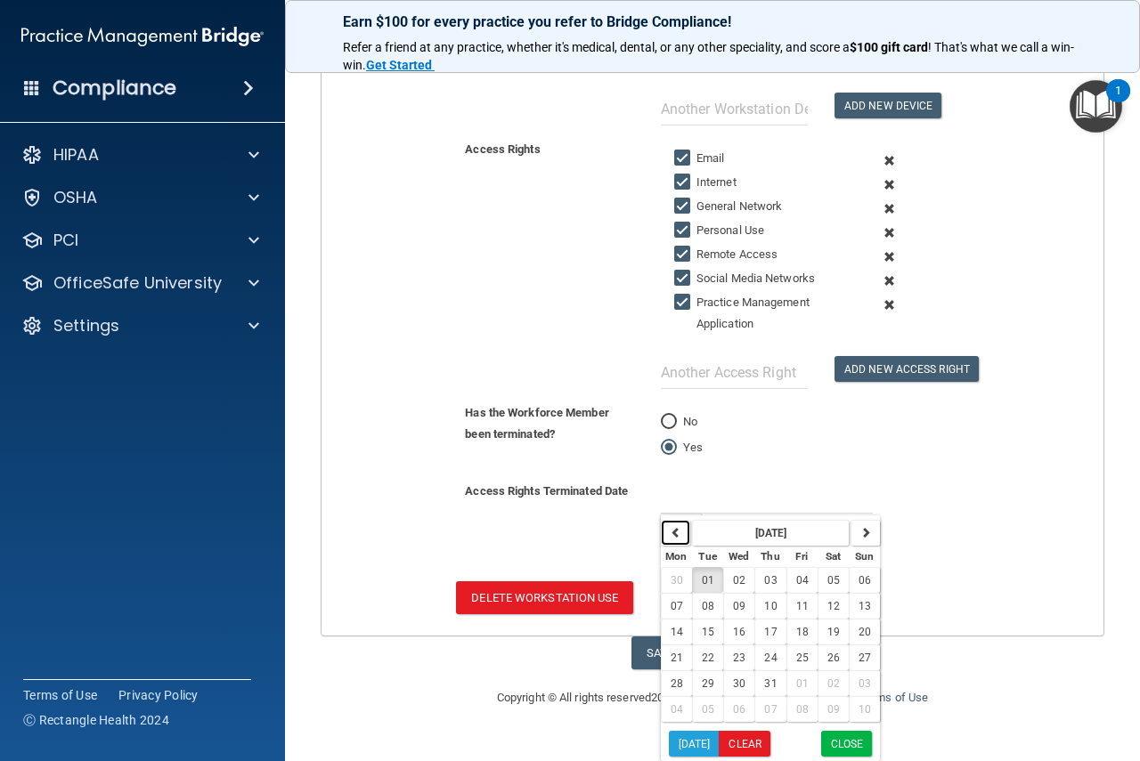
click at [671, 531] on icon "button" at bounding box center [676, 532] width 11 height 11
click at [704, 657] on span "17" at bounding box center [708, 658] width 12 height 12
type input "[DATE]"
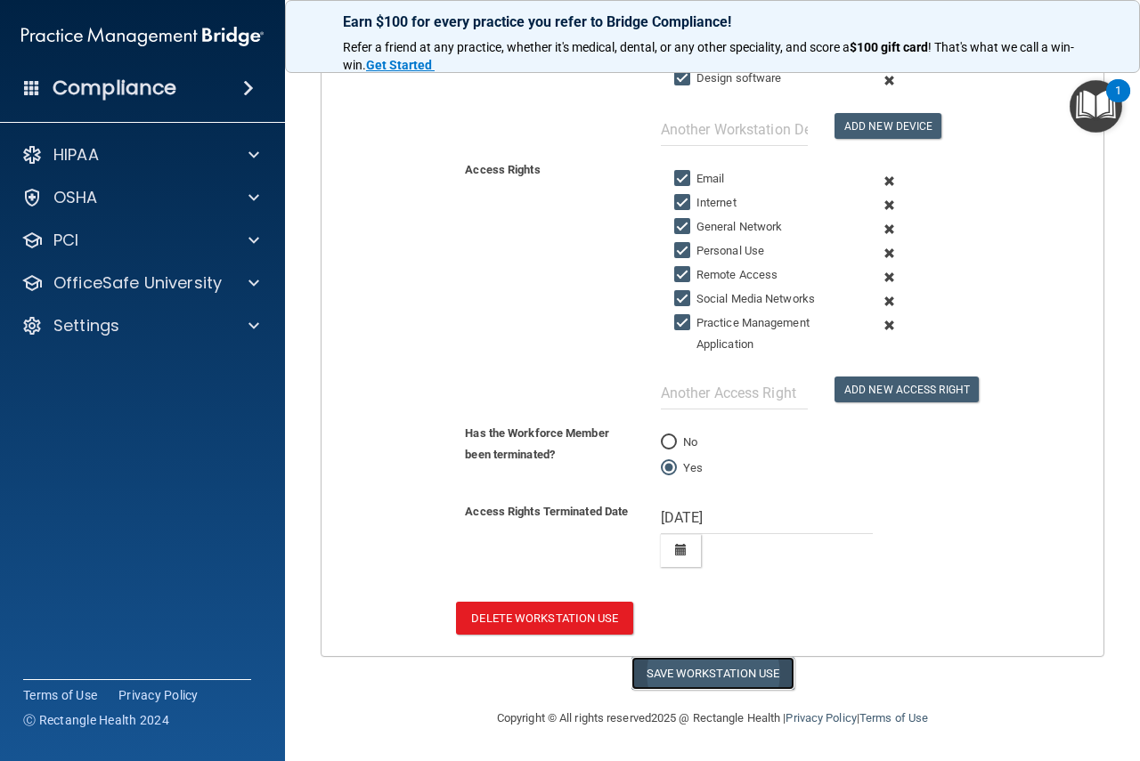
click at [728, 671] on button "Save Workstation Use" at bounding box center [712, 673] width 163 height 33
select select "? string:Full ?"
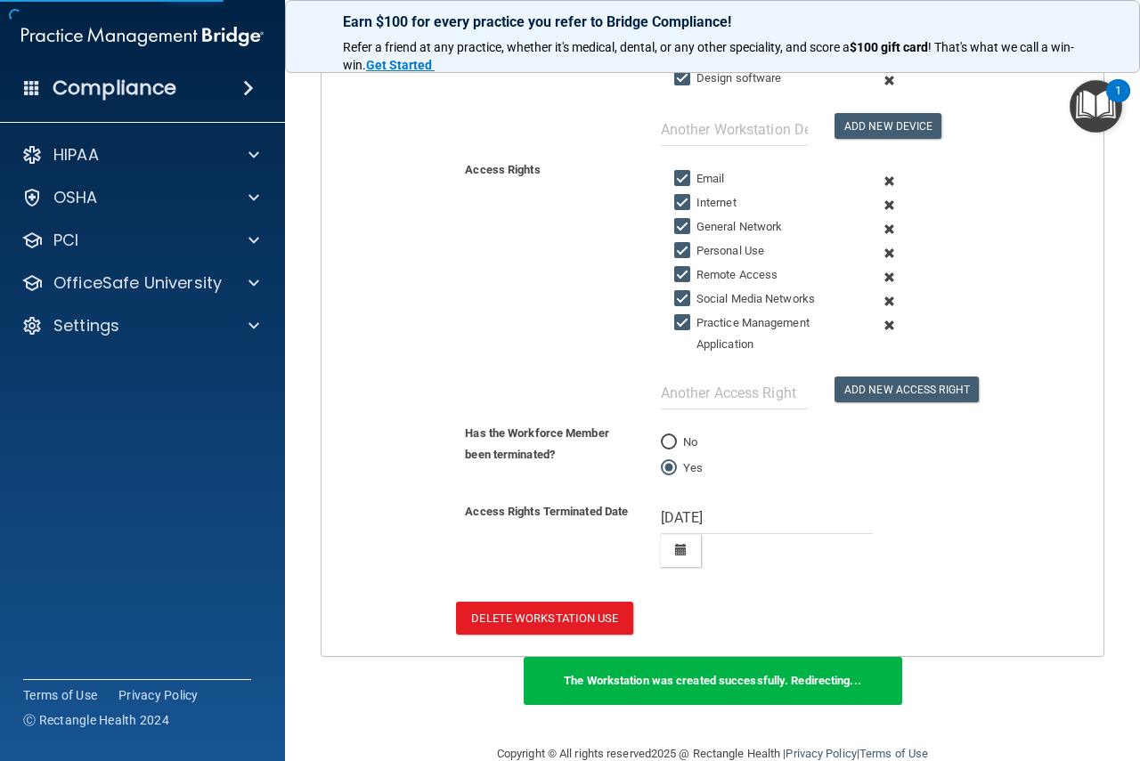
scroll to position [581, 0]
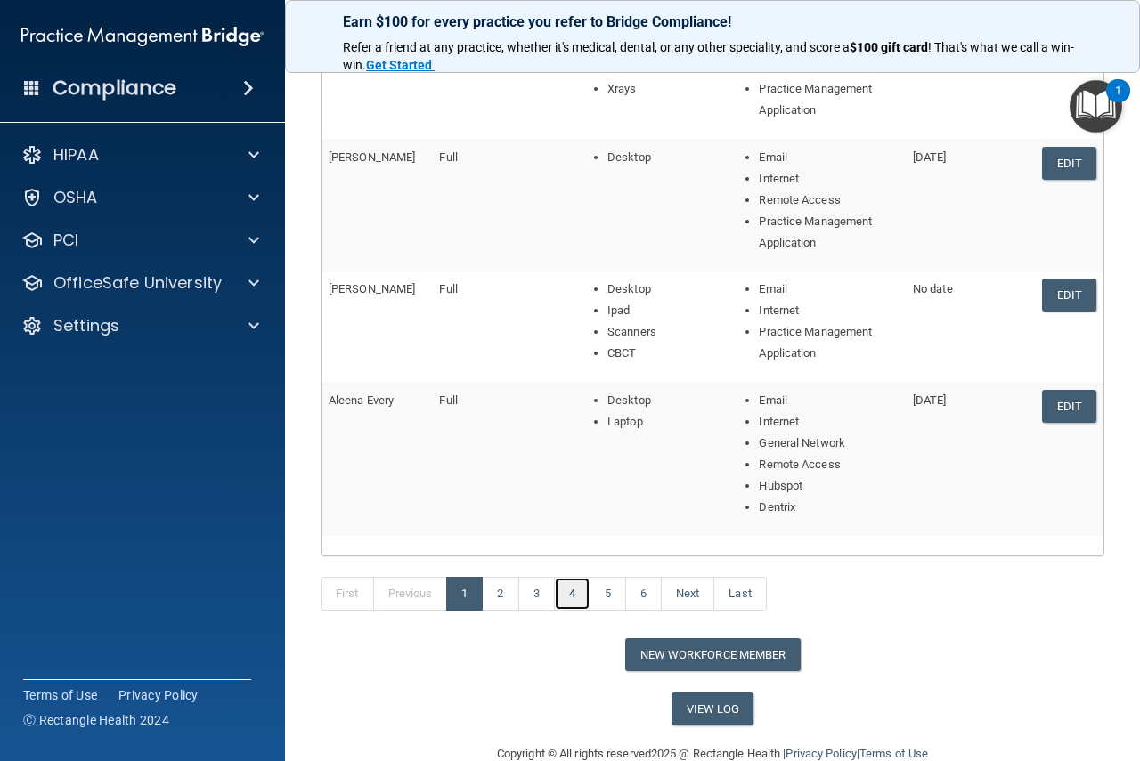
click at [574, 599] on link "4" at bounding box center [572, 594] width 37 height 34
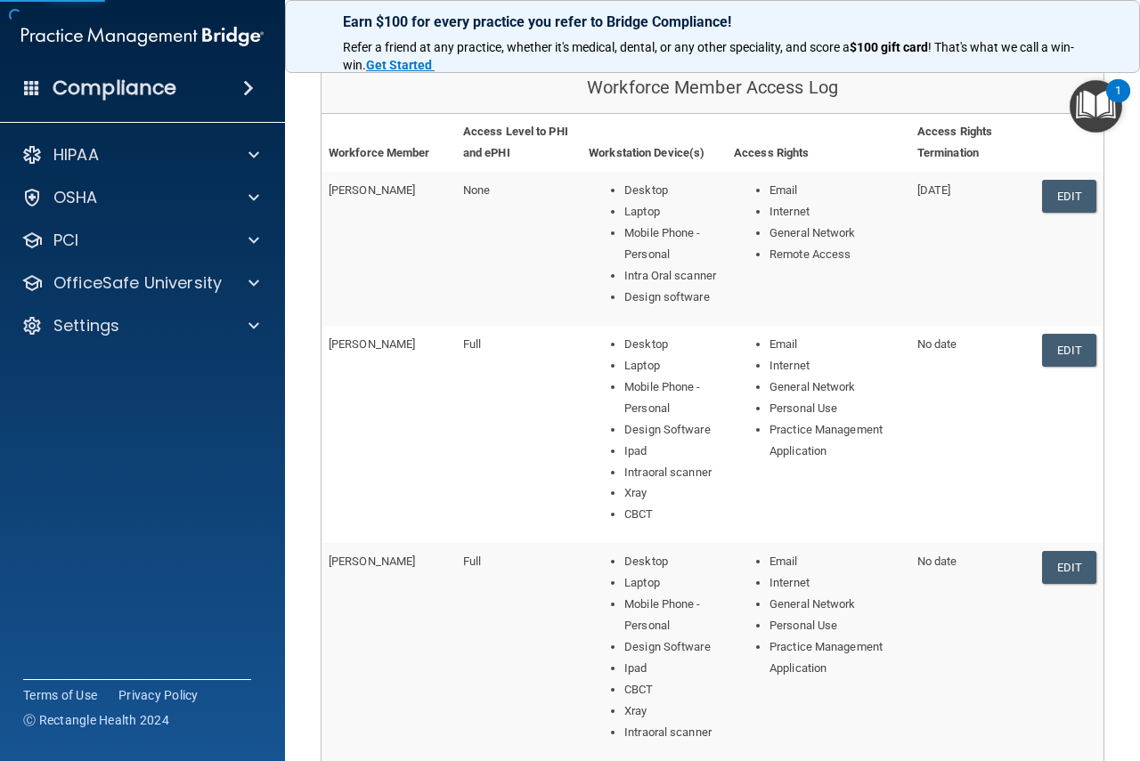
scroll to position [178, 0]
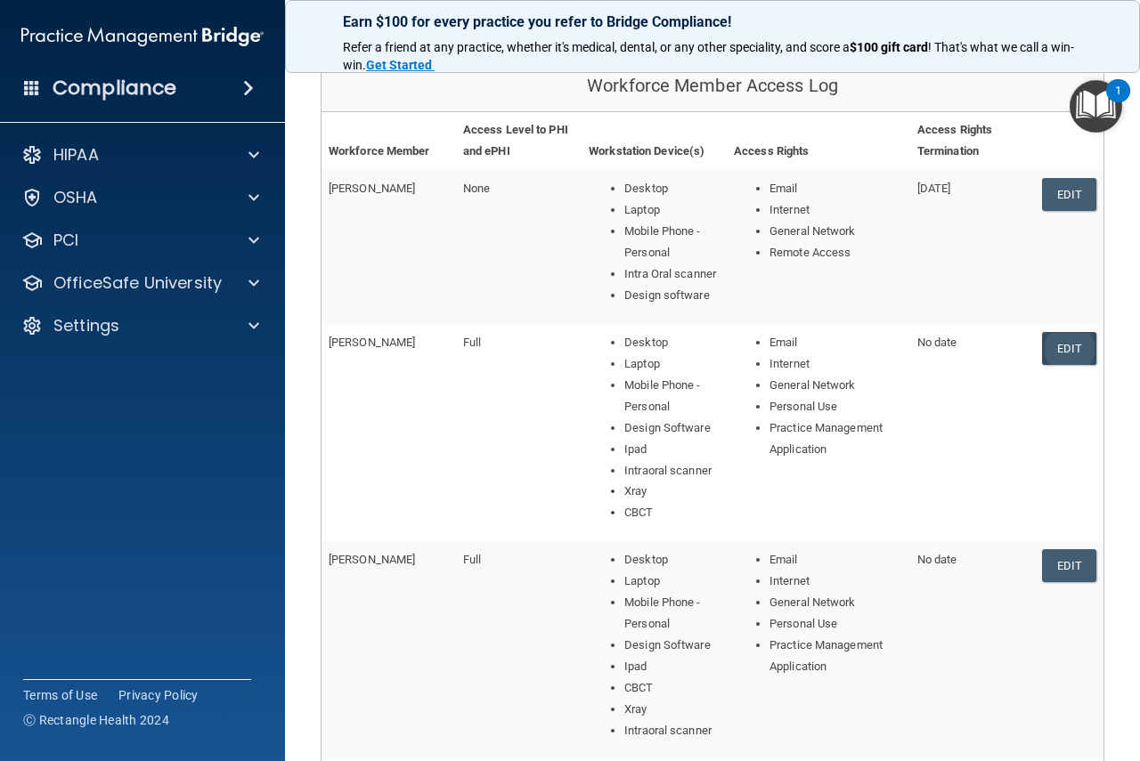
click at [1056, 345] on link "Edit" at bounding box center [1069, 348] width 54 height 33
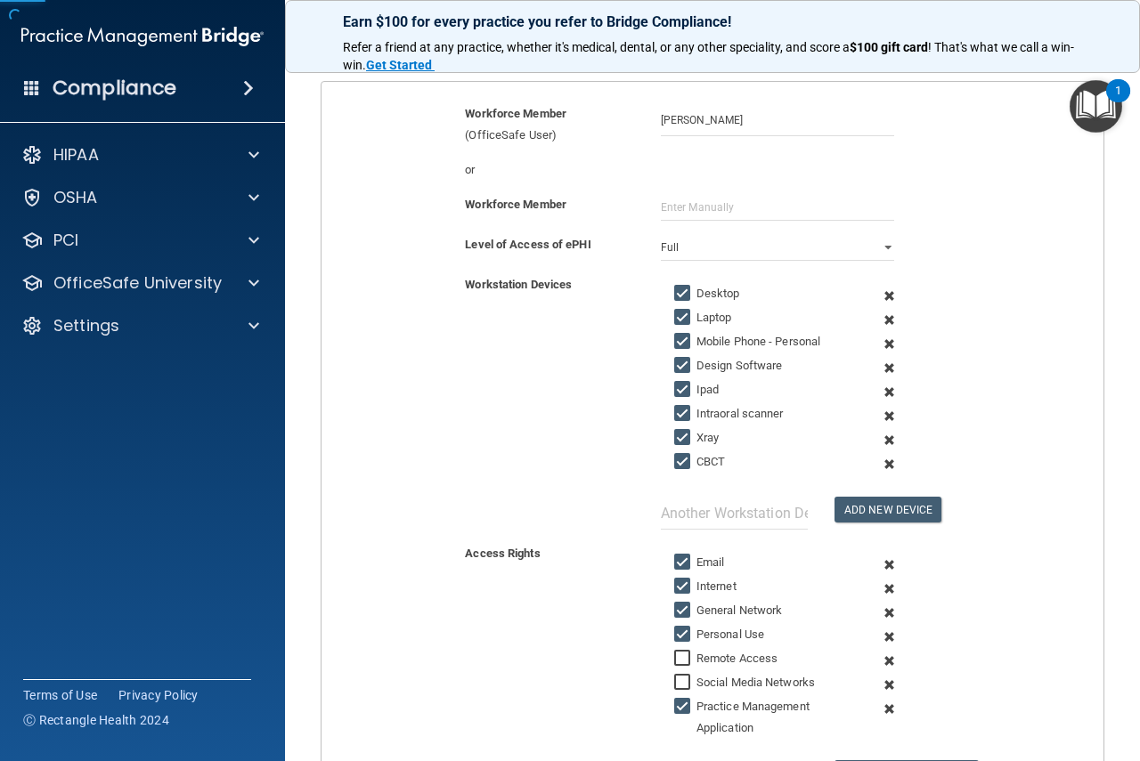
scroll to position [483, 0]
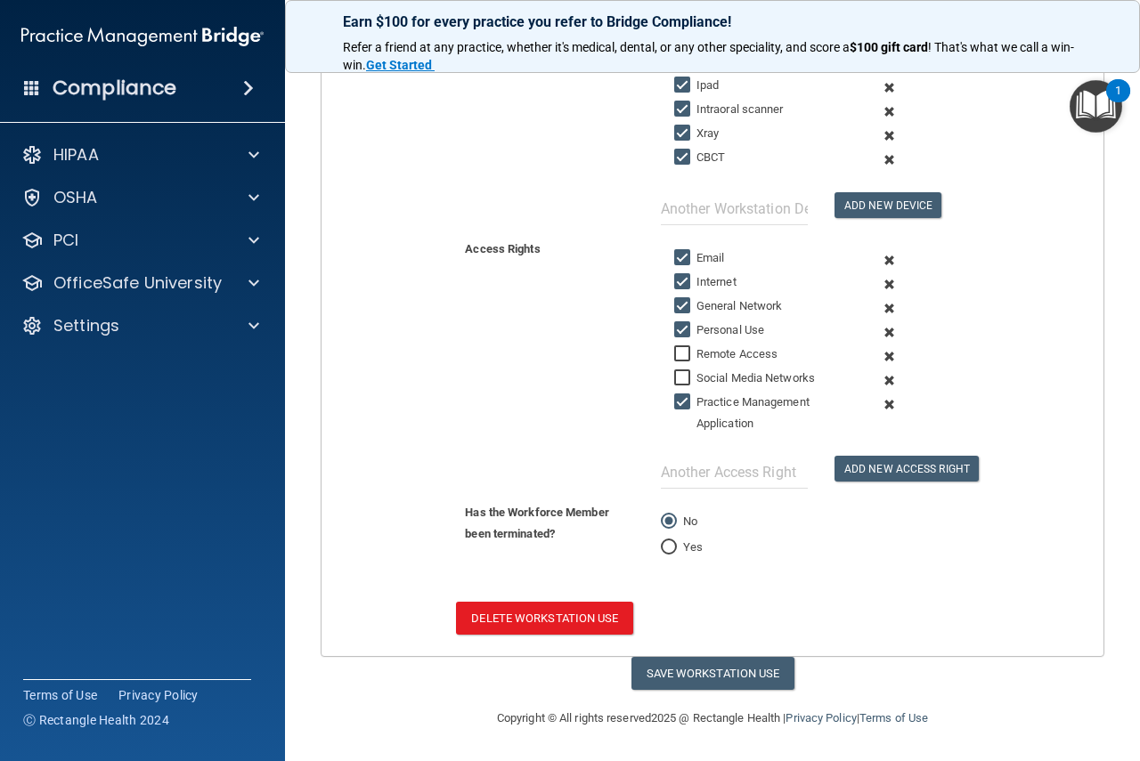
click at [661, 545] on input "Yes" at bounding box center [669, 547] width 16 height 13
radio input "true"
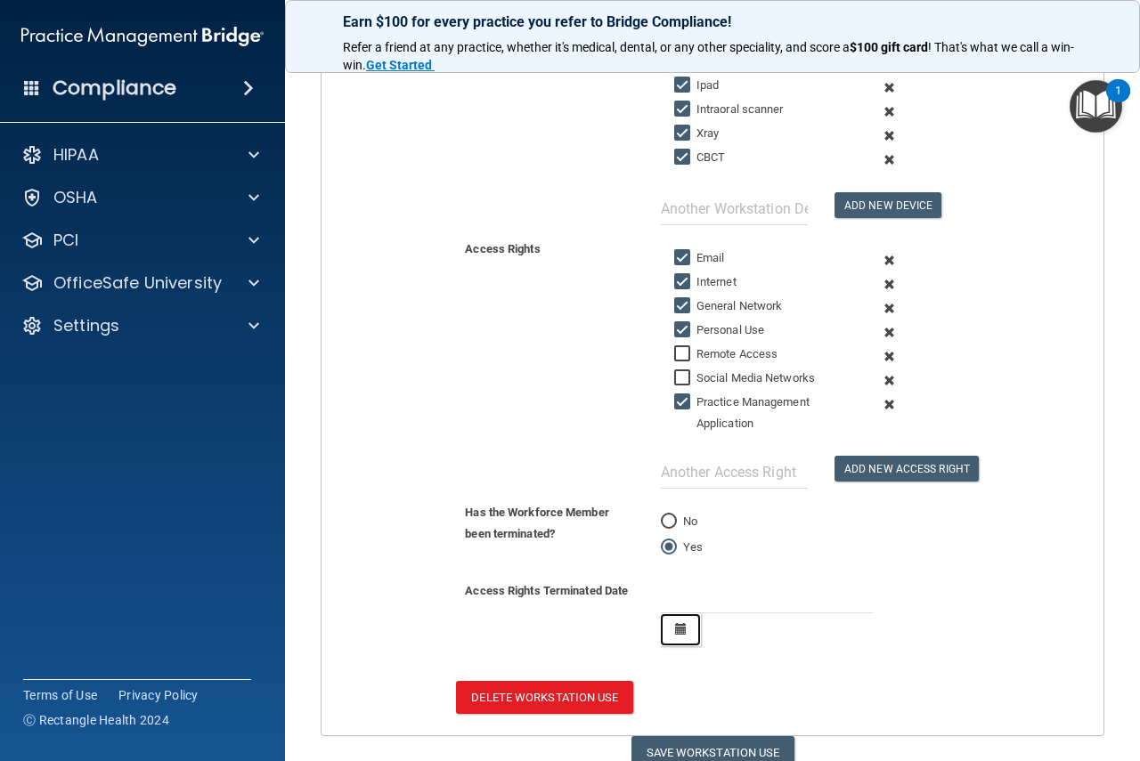
click at [675, 633] on icon "button" at bounding box center [681, 629] width 12 height 12
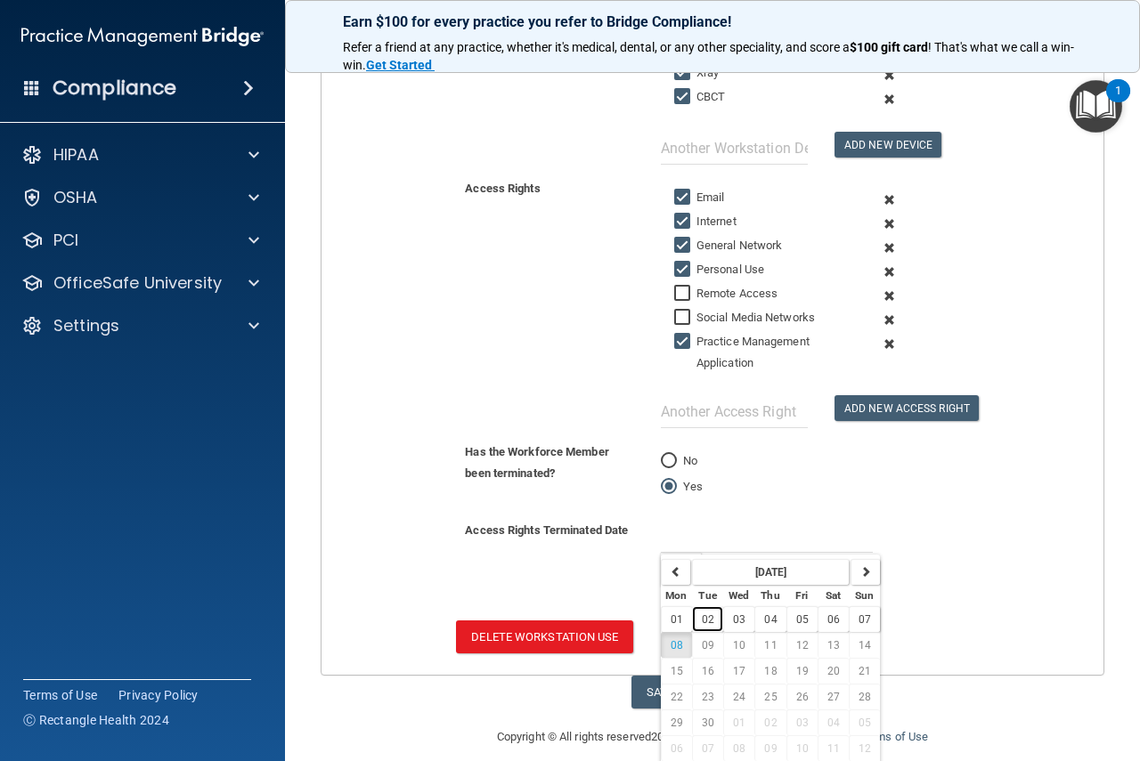
click at [703, 617] on span "02" at bounding box center [708, 620] width 12 height 12
type input "[DATE]"
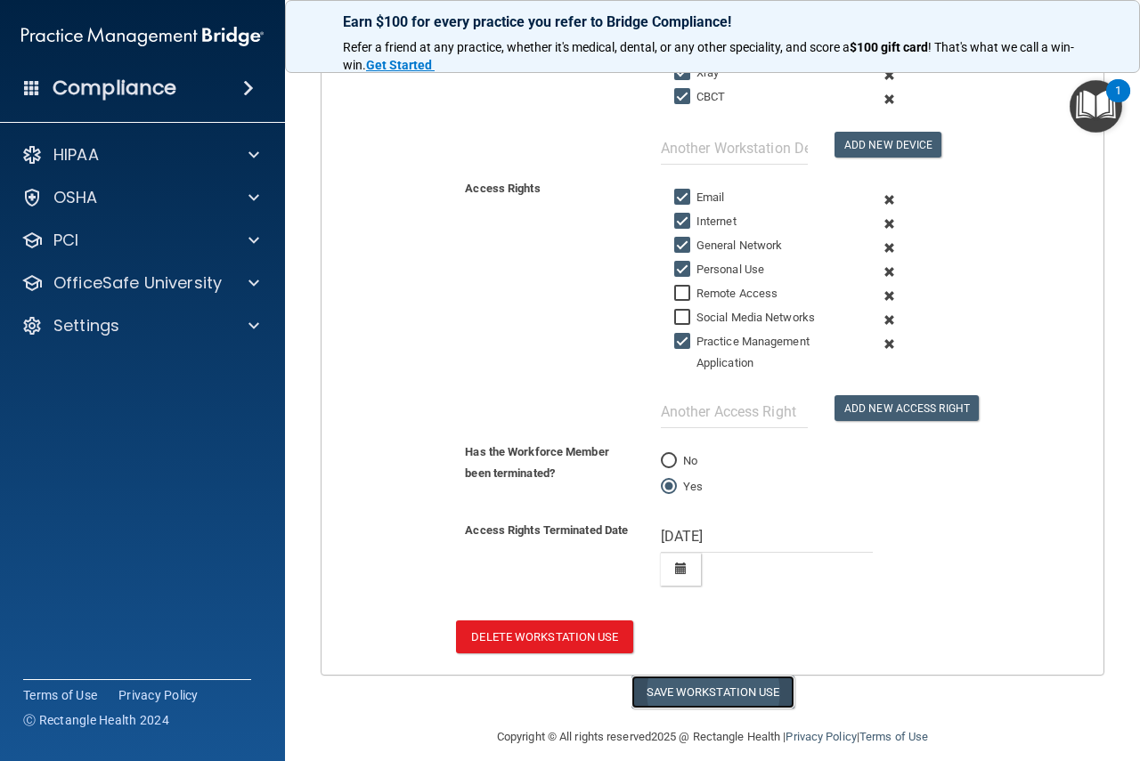
click at [735, 688] on button "Save Workstation Use" at bounding box center [712, 692] width 163 height 33
select select "? string:Full ?"
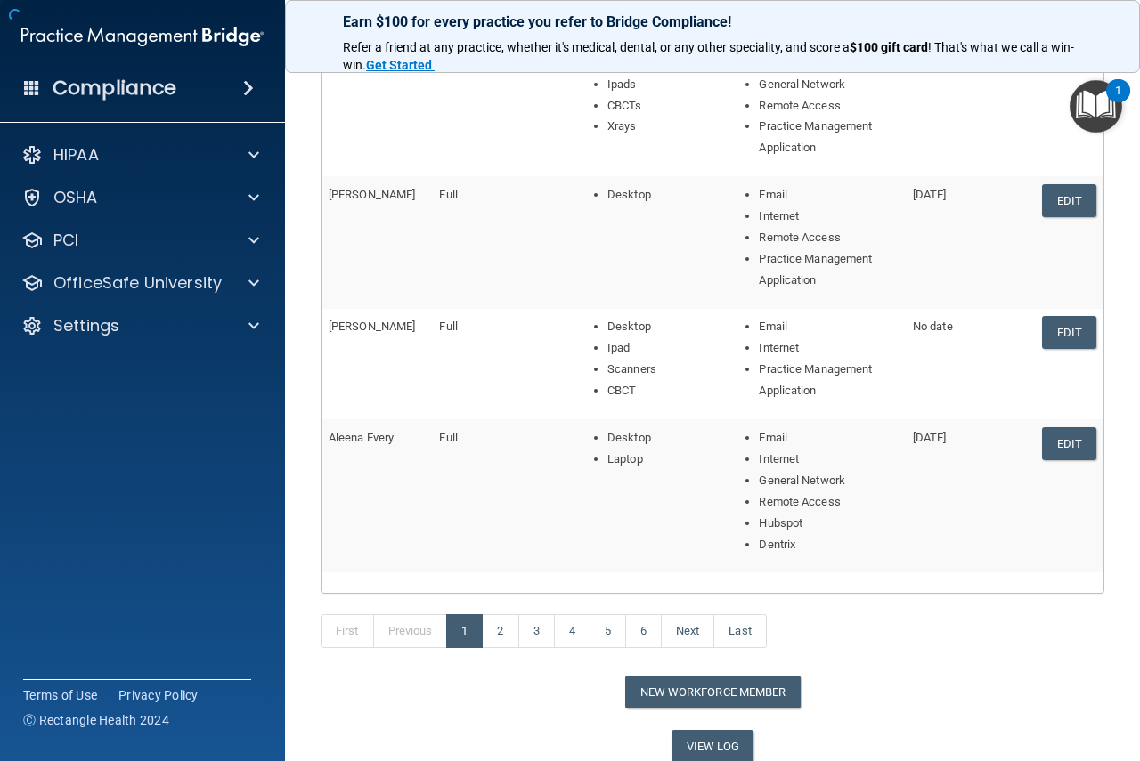
scroll to position [562, 0]
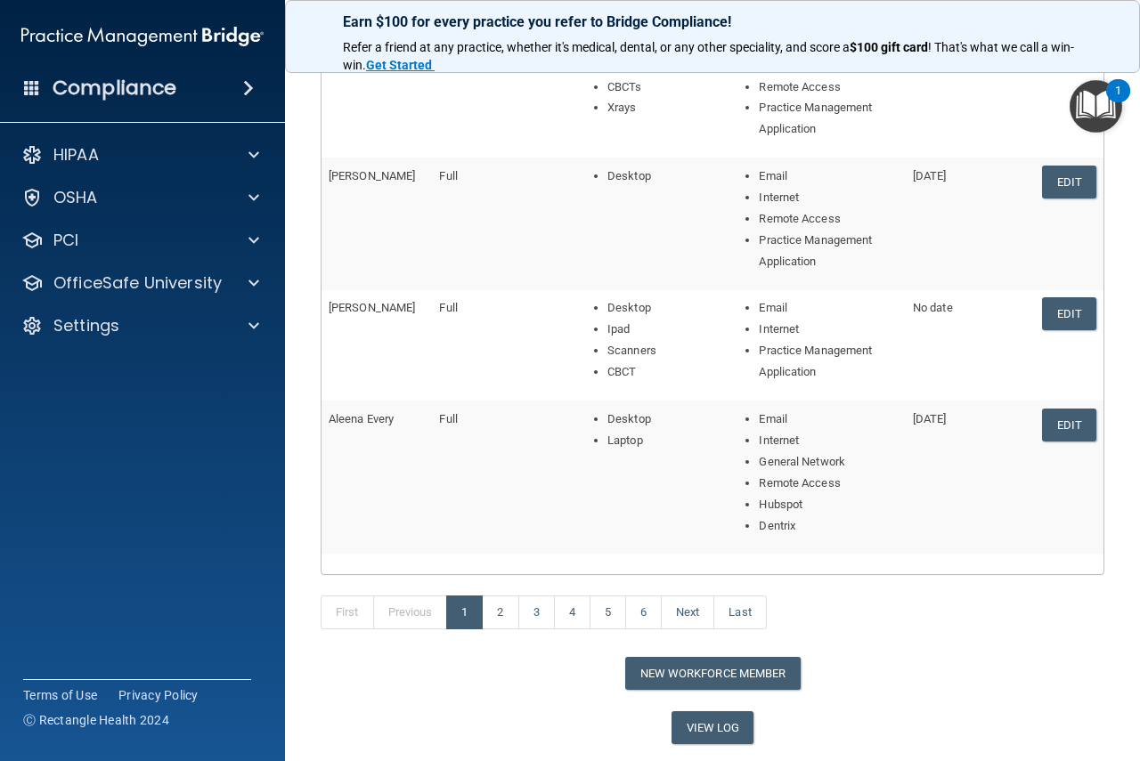
click at [132, 353] on div "HIPAA Documents and Policies Report an Incident Business Associates Emergency P…" at bounding box center [143, 244] width 286 height 228
click at [140, 323] on div "Settings" at bounding box center [118, 325] width 221 height 21
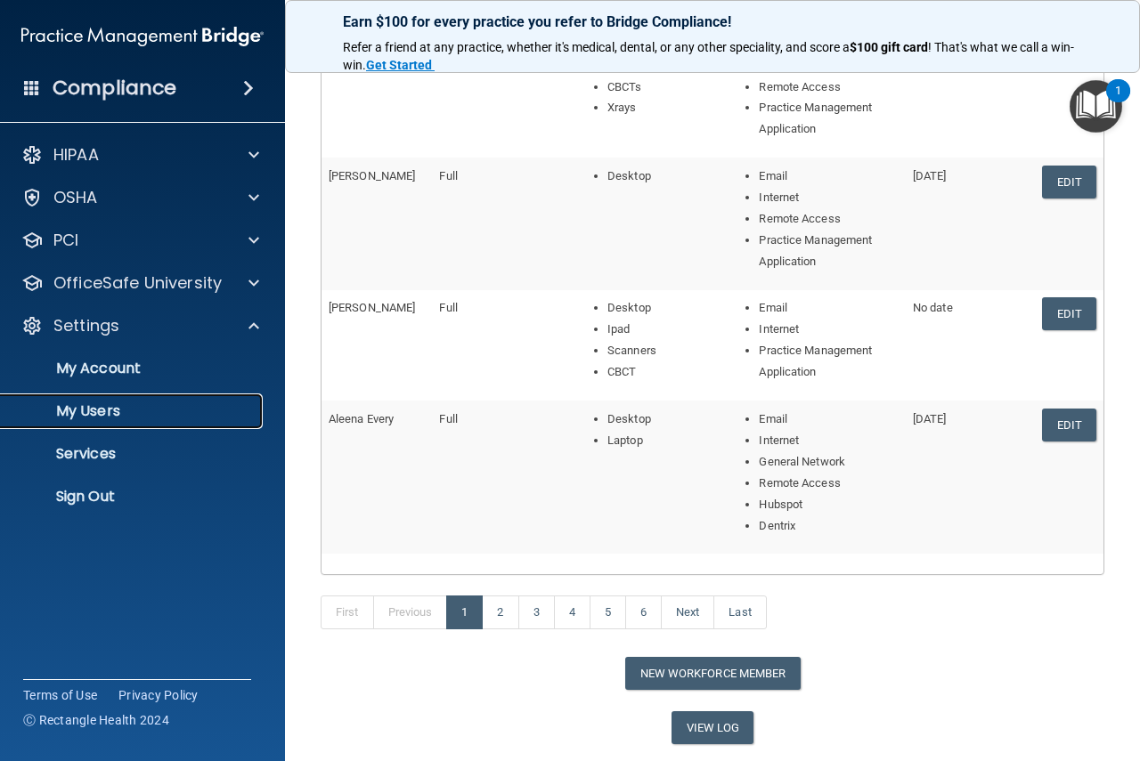
click at [123, 401] on link "My Users" at bounding box center [122, 412] width 281 height 36
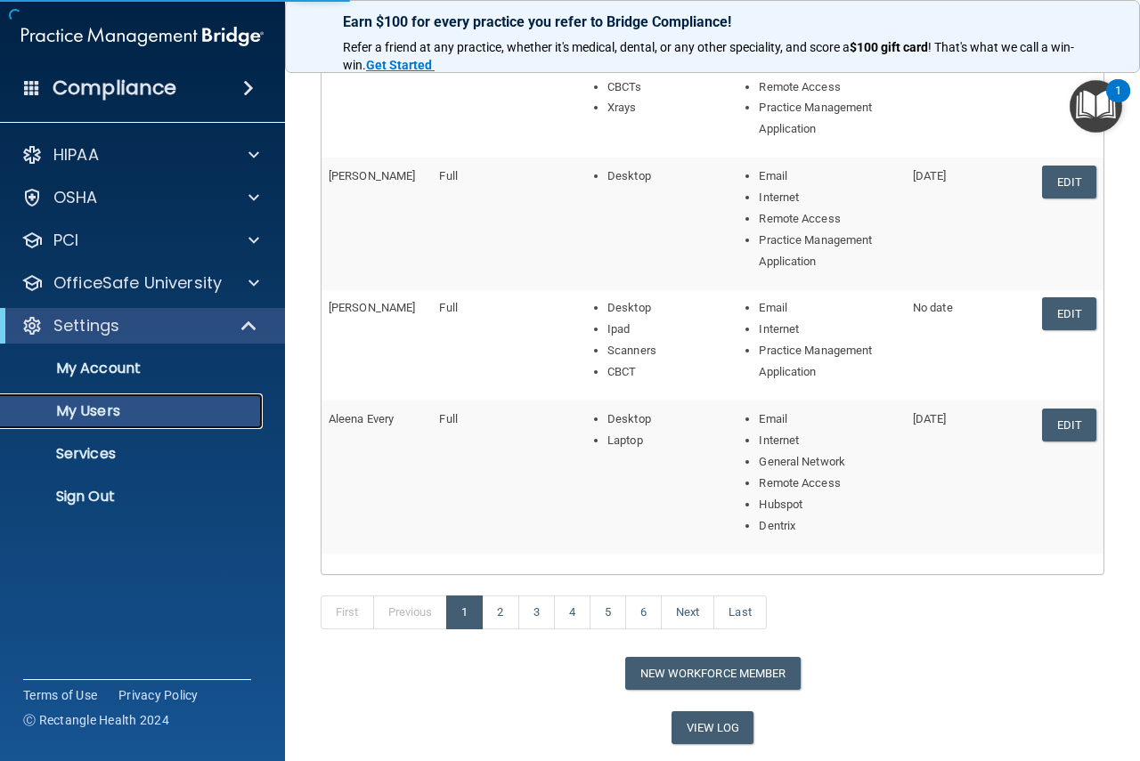
select select "20"
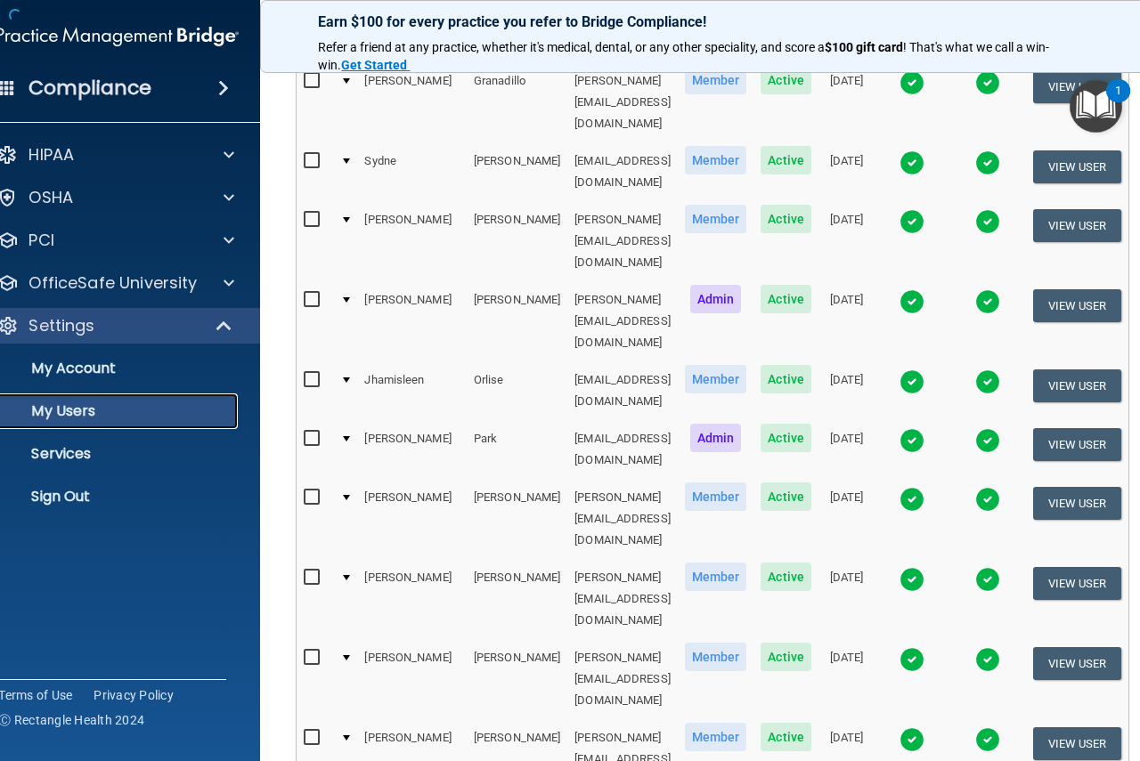
scroll to position [459, 0]
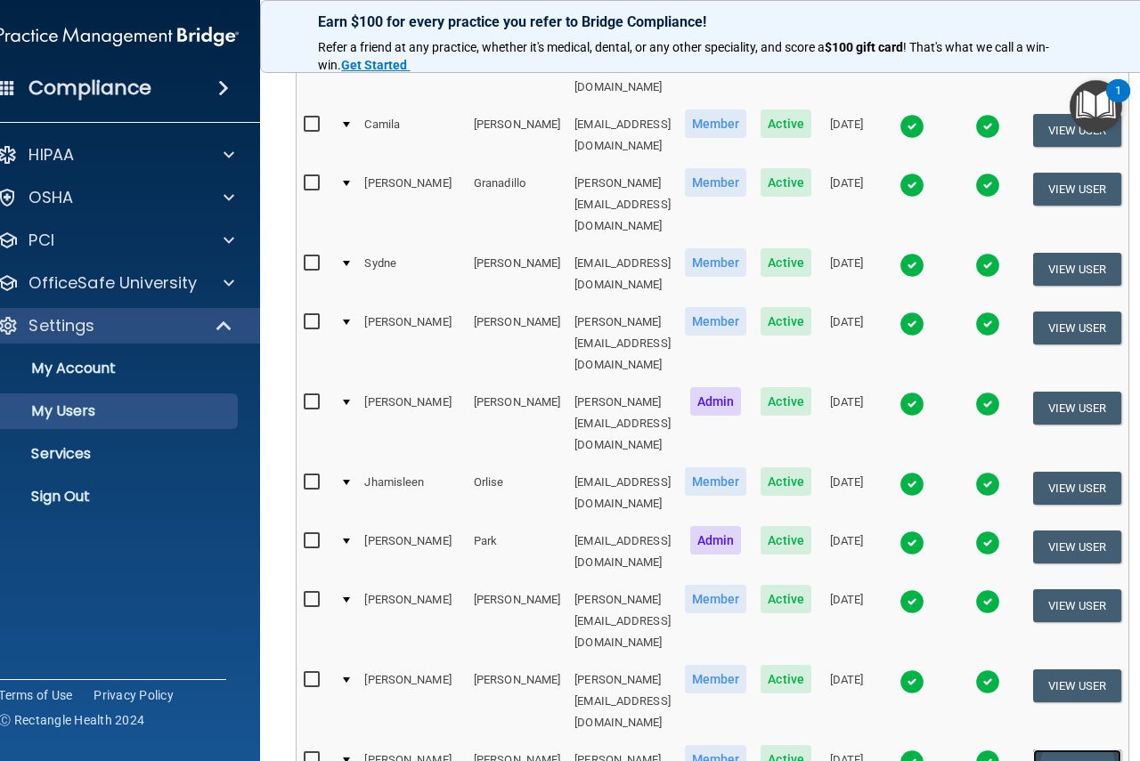
click at [1115, 750] on button "View User" at bounding box center [1077, 766] width 88 height 33
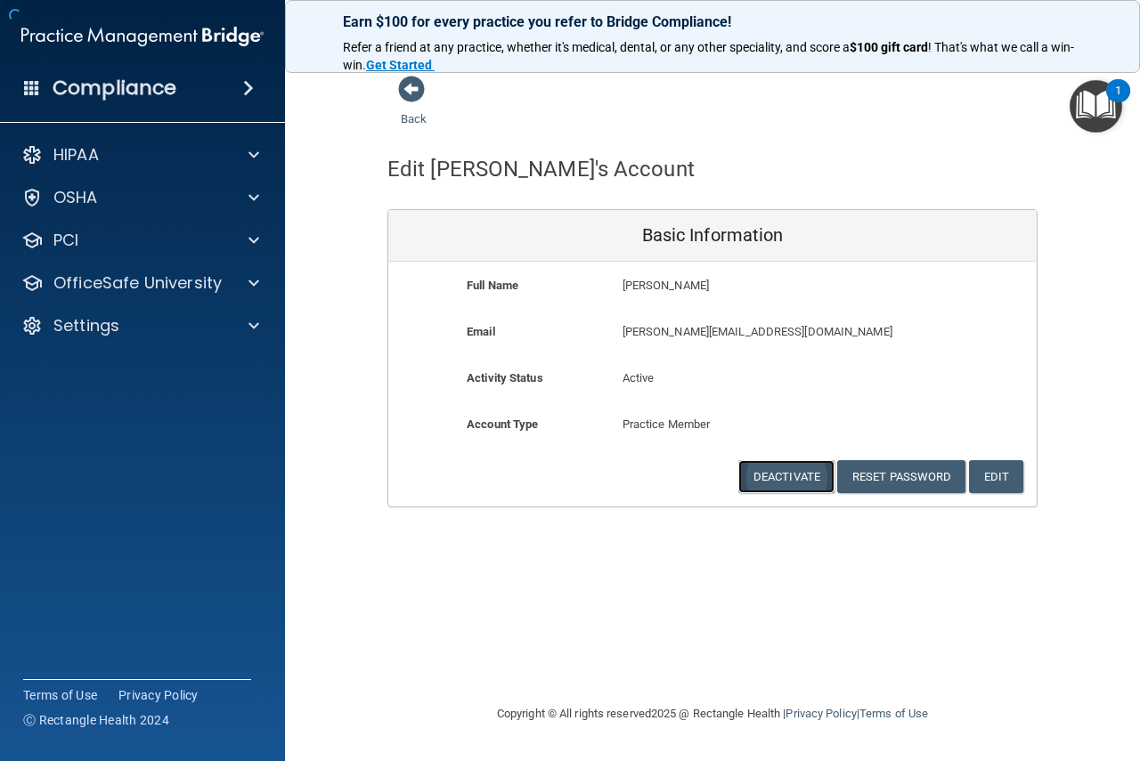
click at [799, 480] on button "Deactivate" at bounding box center [786, 476] width 96 height 33
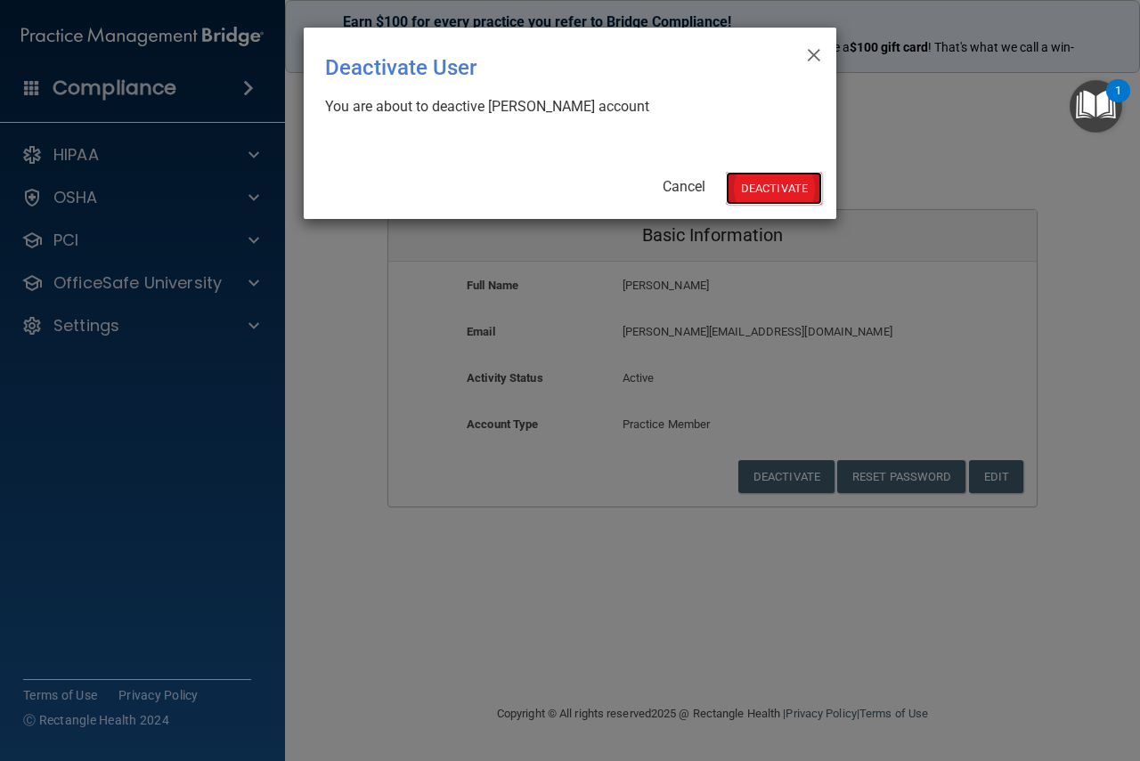
click at [784, 177] on button "Deactivate" at bounding box center [774, 188] width 96 height 33
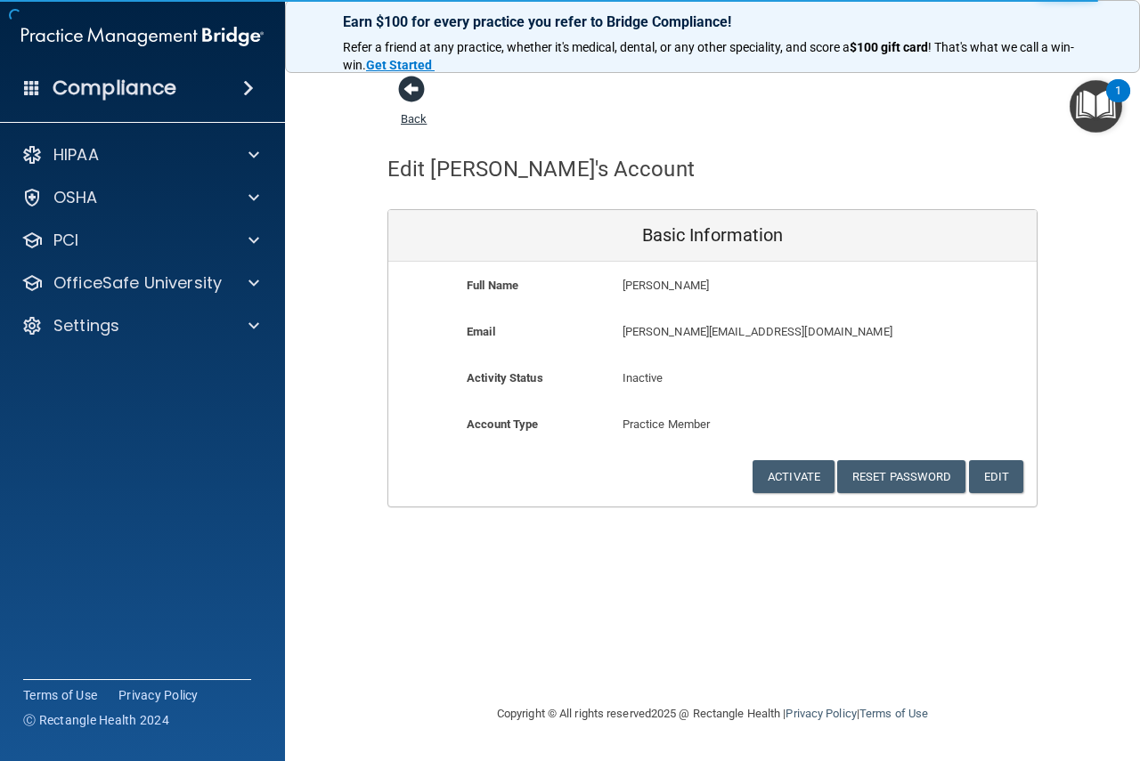
click at [409, 87] on span at bounding box center [411, 89] width 27 height 27
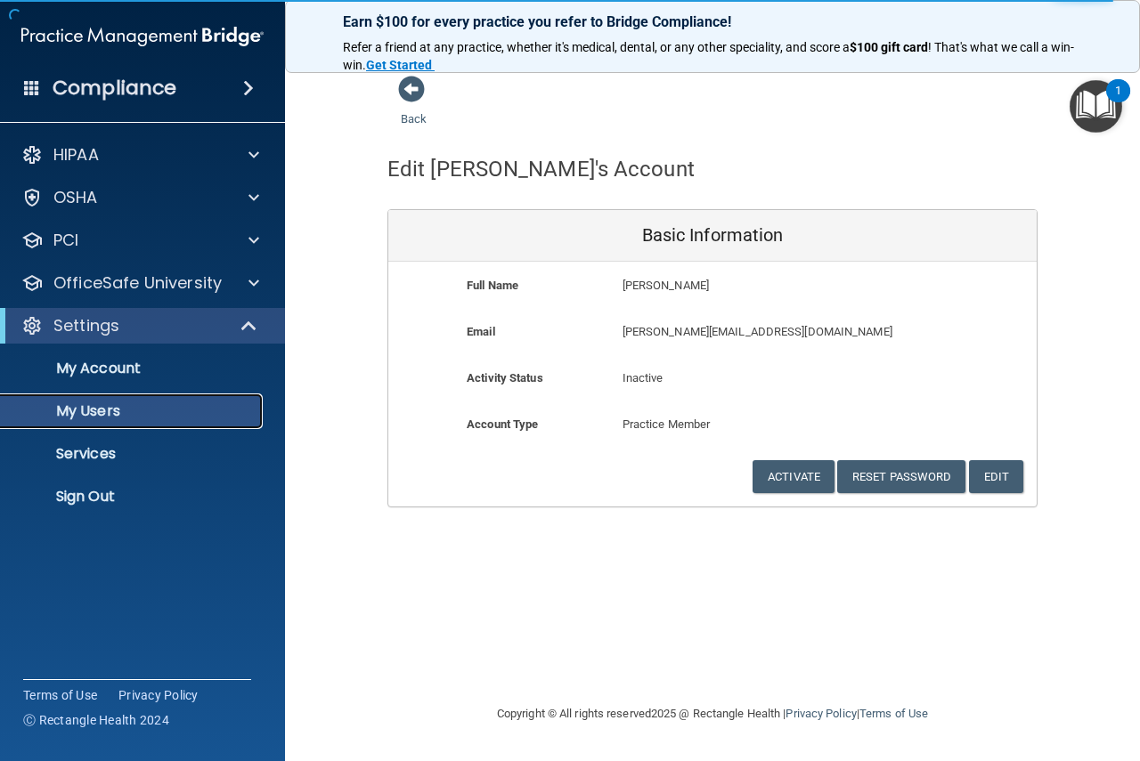
select select "20"
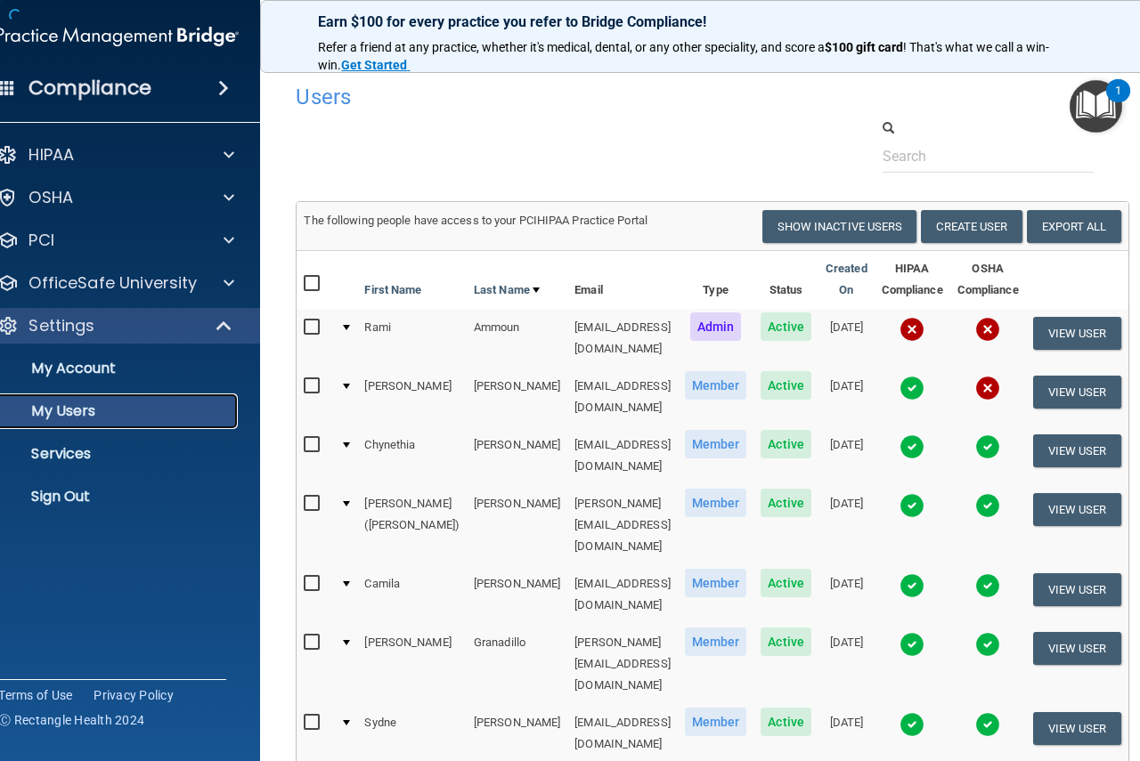
click at [118, 406] on p "My Users" at bounding box center [108, 412] width 243 height 18
click at [1086, 331] on button "View User" at bounding box center [1077, 333] width 88 height 33
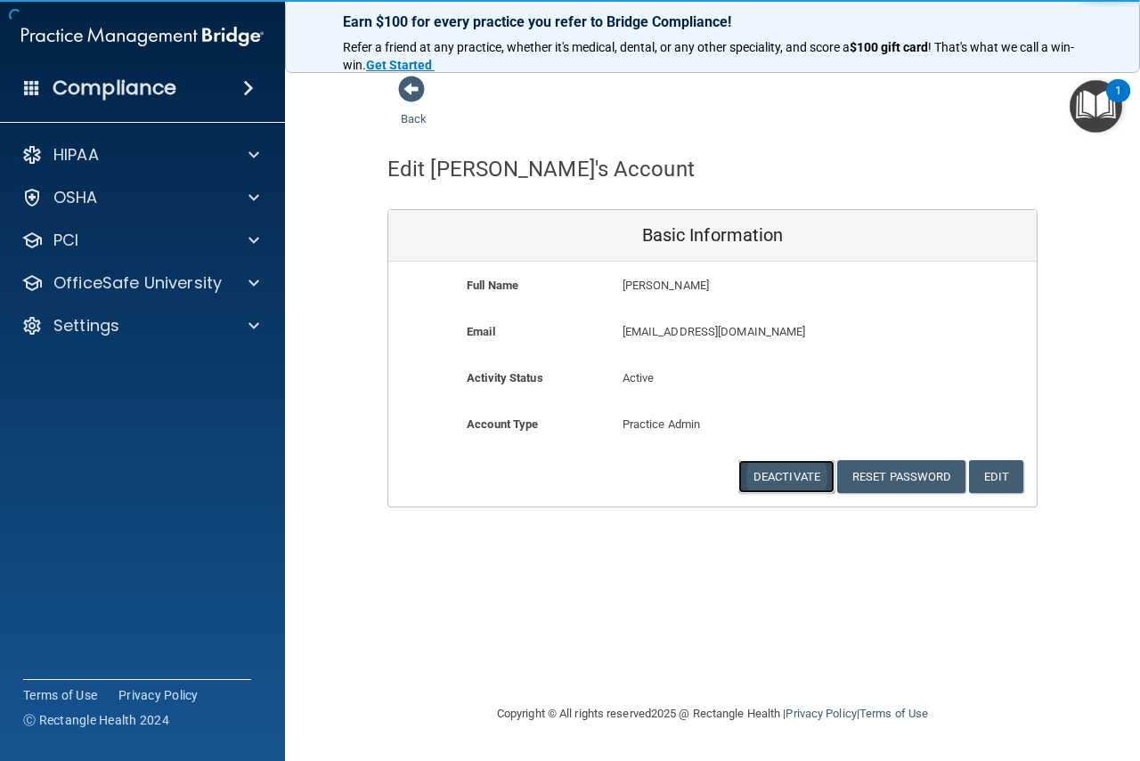
click at [809, 476] on button "Deactivate" at bounding box center [786, 476] width 96 height 33
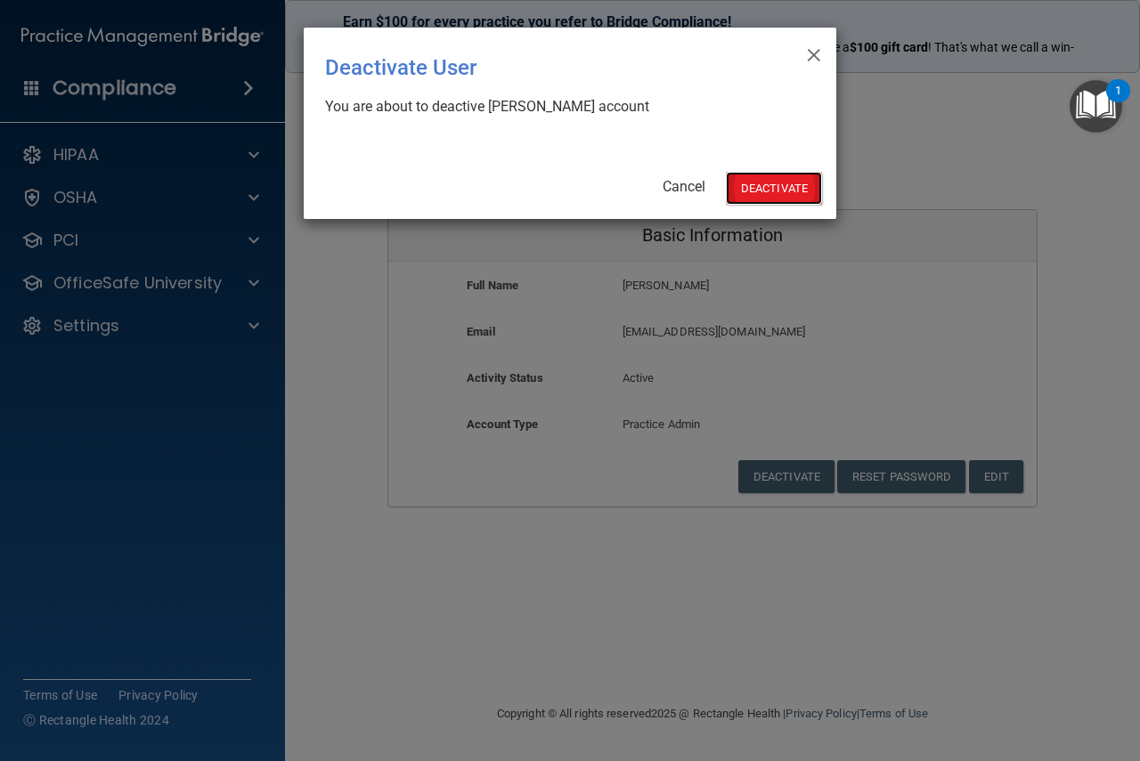
click at [800, 187] on button "Deactivate" at bounding box center [774, 188] width 96 height 33
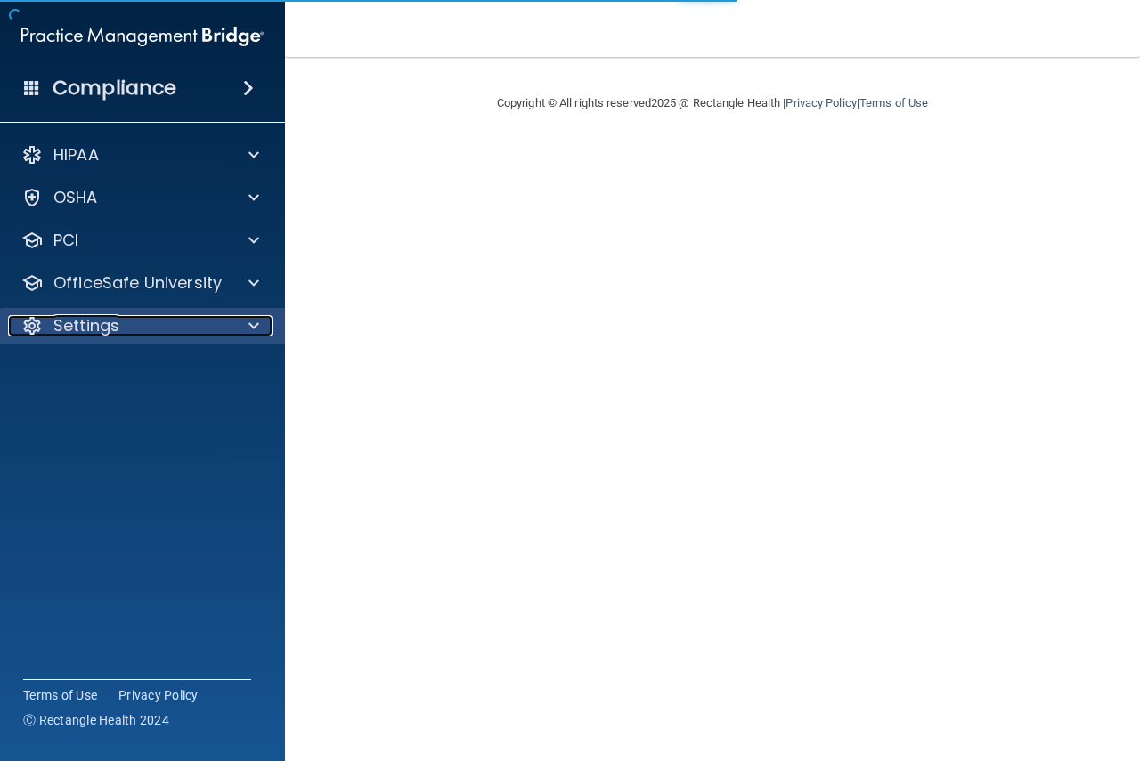
click at [224, 331] on div "Settings" at bounding box center [118, 325] width 221 height 21
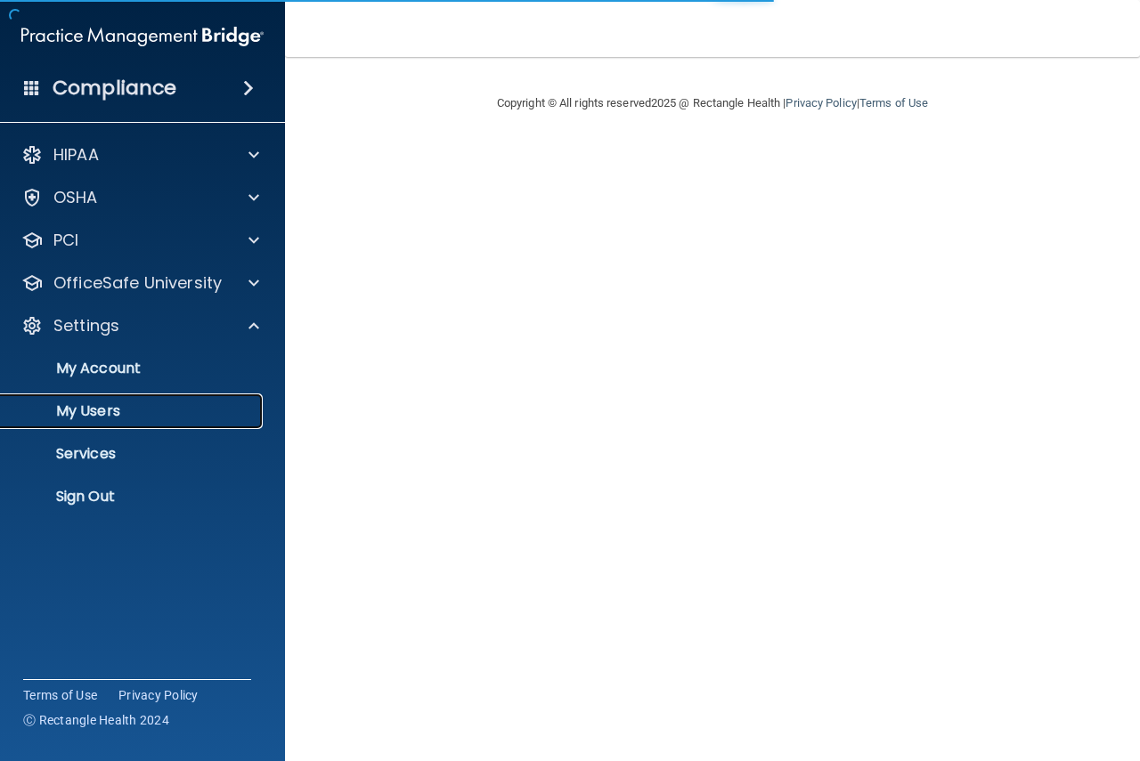
click at [125, 418] on p "My Users" at bounding box center [133, 412] width 243 height 18
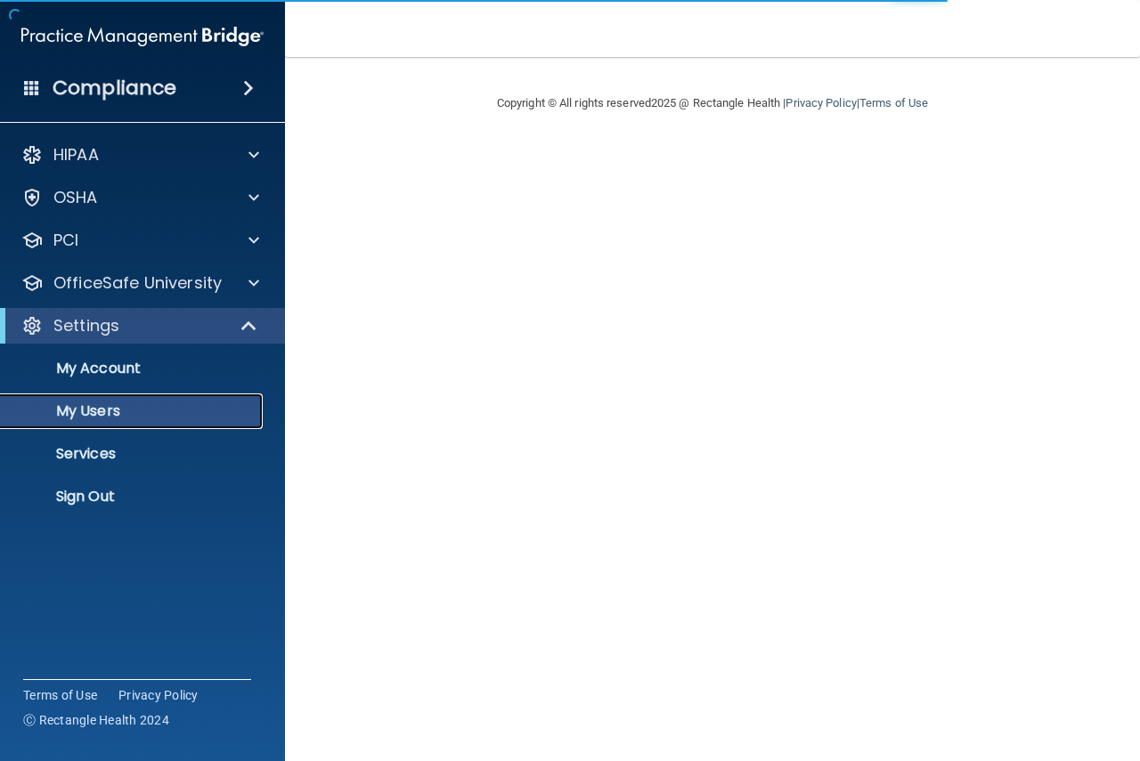
select select "20"
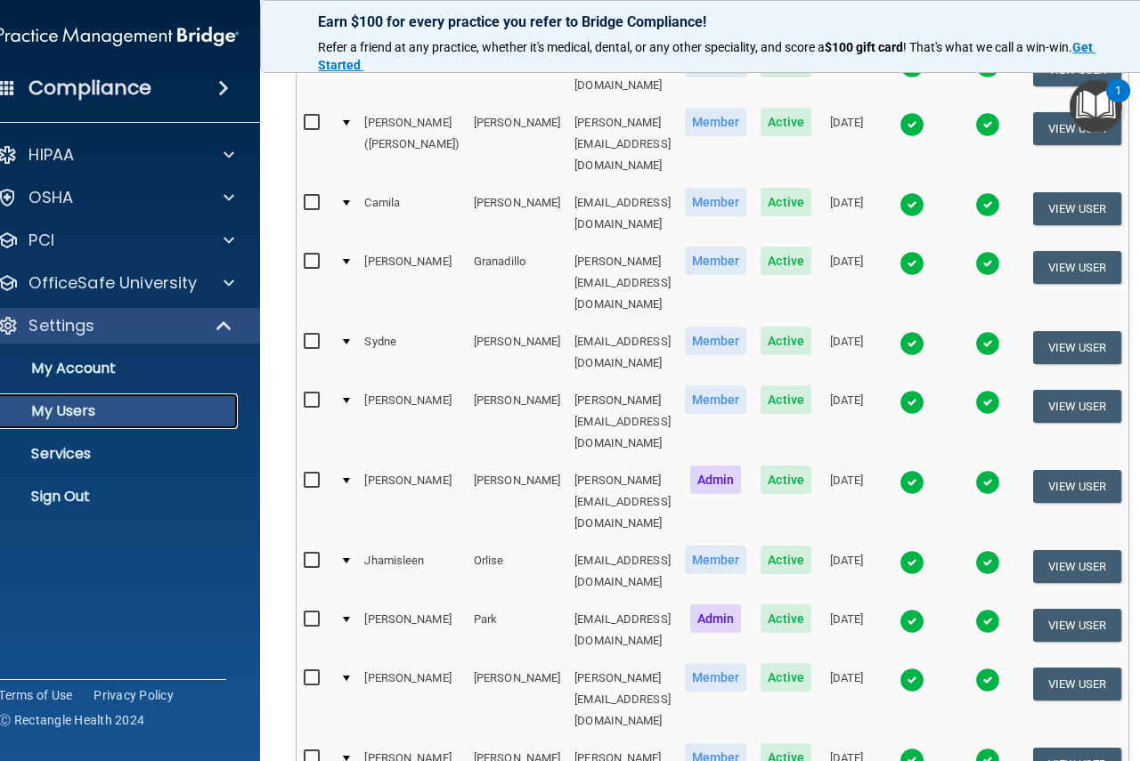
scroll to position [327, 0]
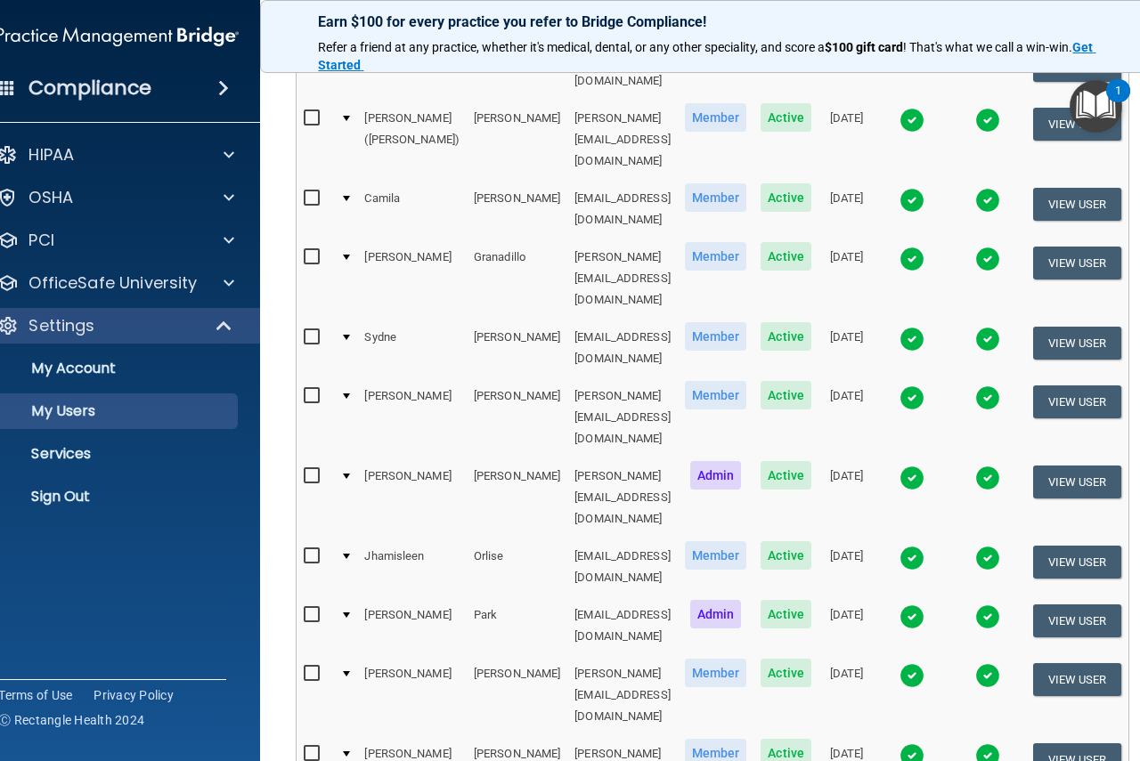
click at [1000, 605] on img at bounding box center [987, 617] width 25 height 25
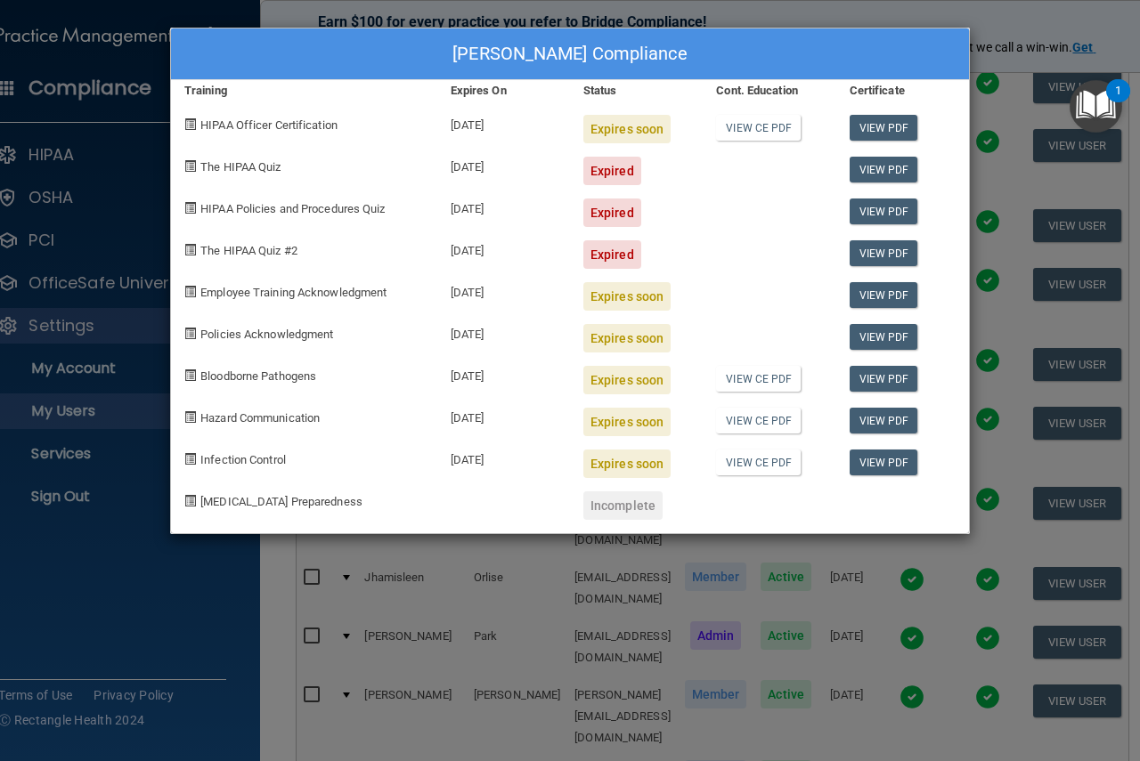
click at [1017, 191] on div "Steven Park's Compliance Training Expires On Status Cont. Education Certificate…" at bounding box center [570, 380] width 1140 height 761
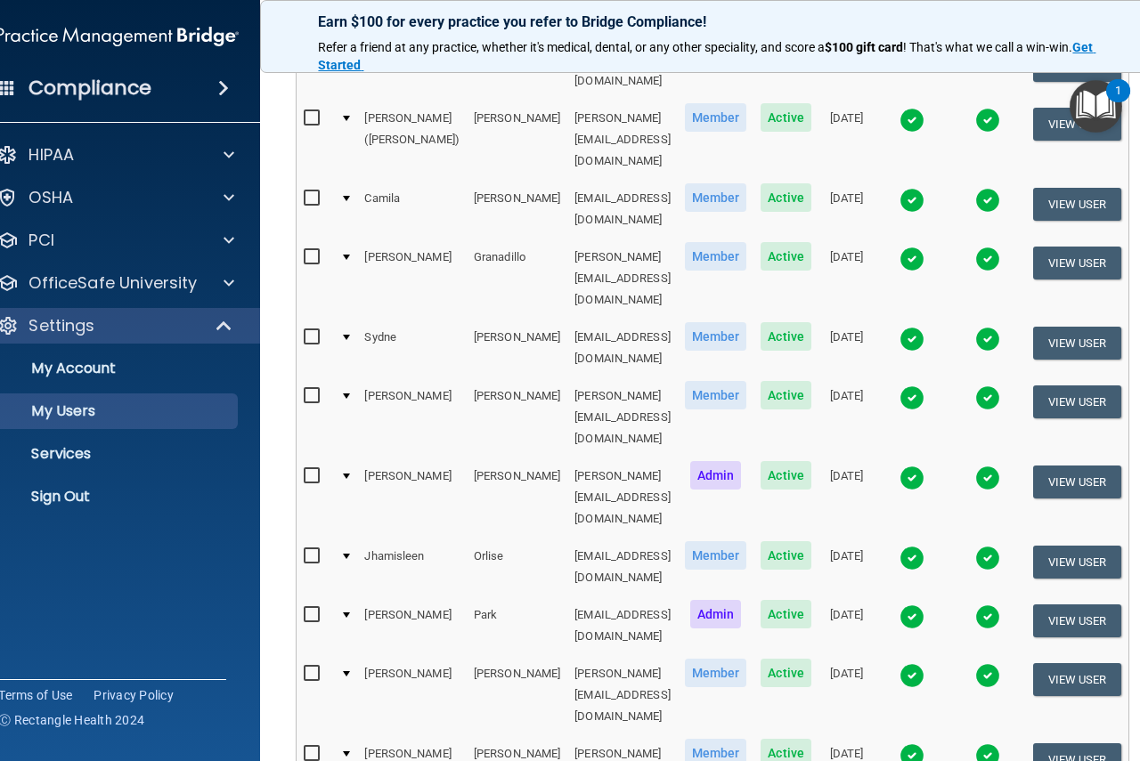
click at [924, 605] on img at bounding box center [911, 617] width 25 height 25
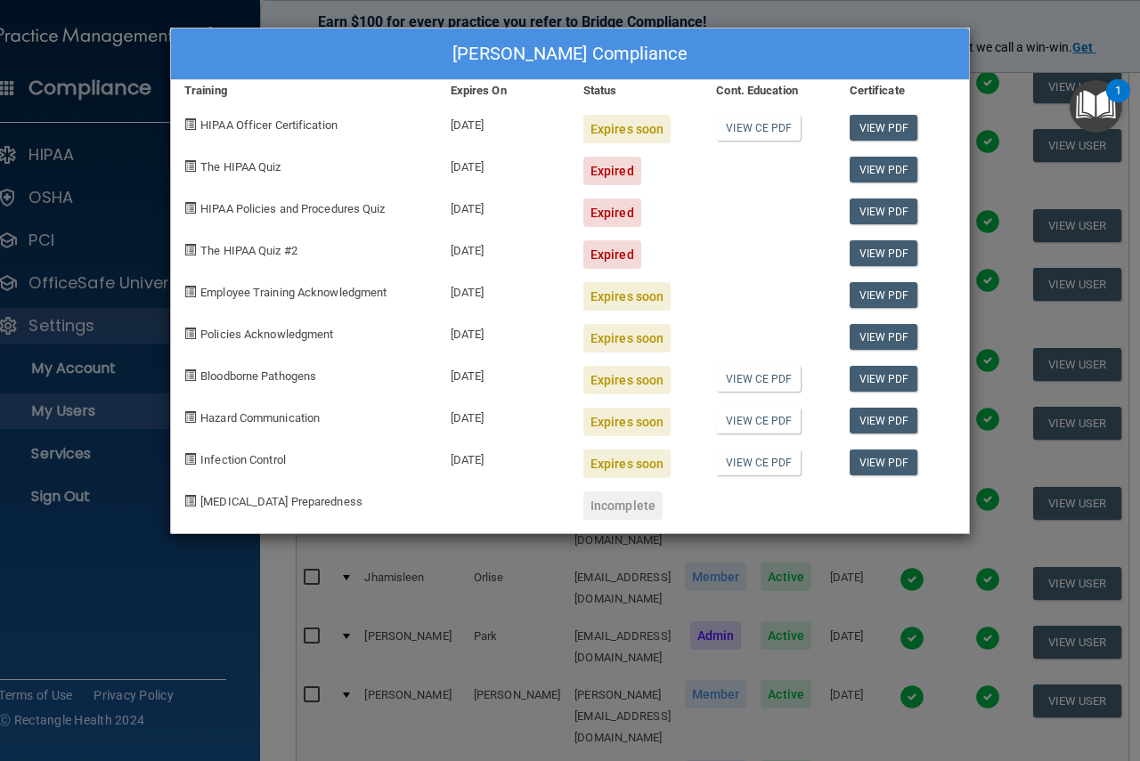
drag, startPoint x: 682, startPoint y: 122, endPoint x: 724, endPoint y: 294, distance: 176.9
click at [724, 294] on div "Steven Park's Compliance Training Expires On Status Cont. Education Certificate…" at bounding box center [570, 281] width 800 height 507
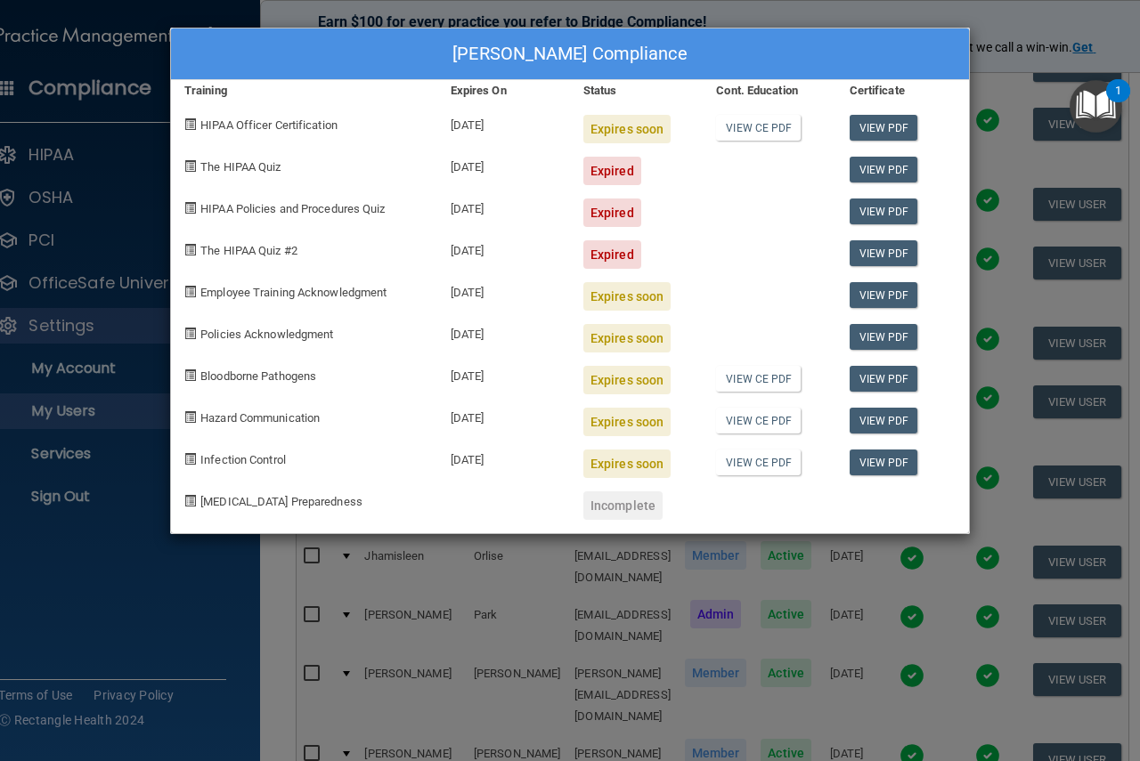
click at [777, 266] on div at bounding box center [769, 248] width 133 height 42
click at [798, 252] on div at bounding box center [769, 248] width 133 height 42
click at [149, 136] on div "Steven Park's Compliance Training Expires On Status Cont. Education Certificate…" at bounding box center [570, 380] width 1140 height 761
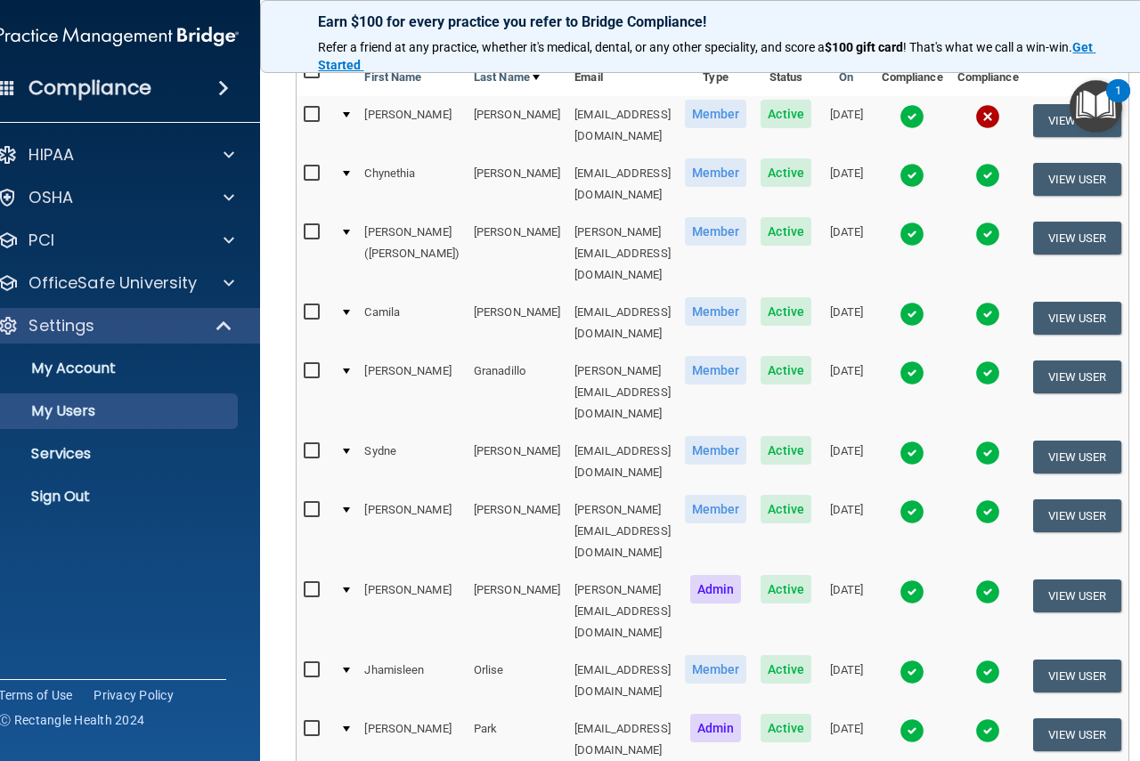
scroll to position [0, 0]
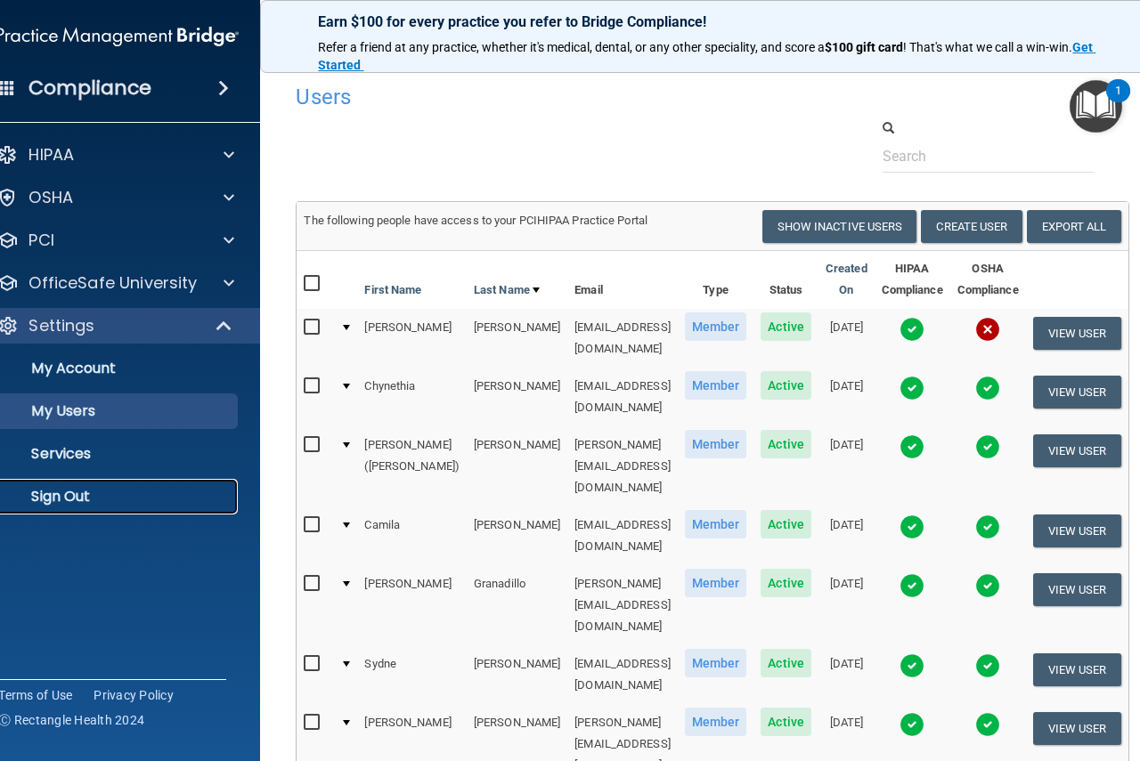
click at [61, 484] on link "Sign Out" at bounding box center [97, 497] width 281 height 36
